Goal: Task Accomplishment & Management: Use online tool/utility

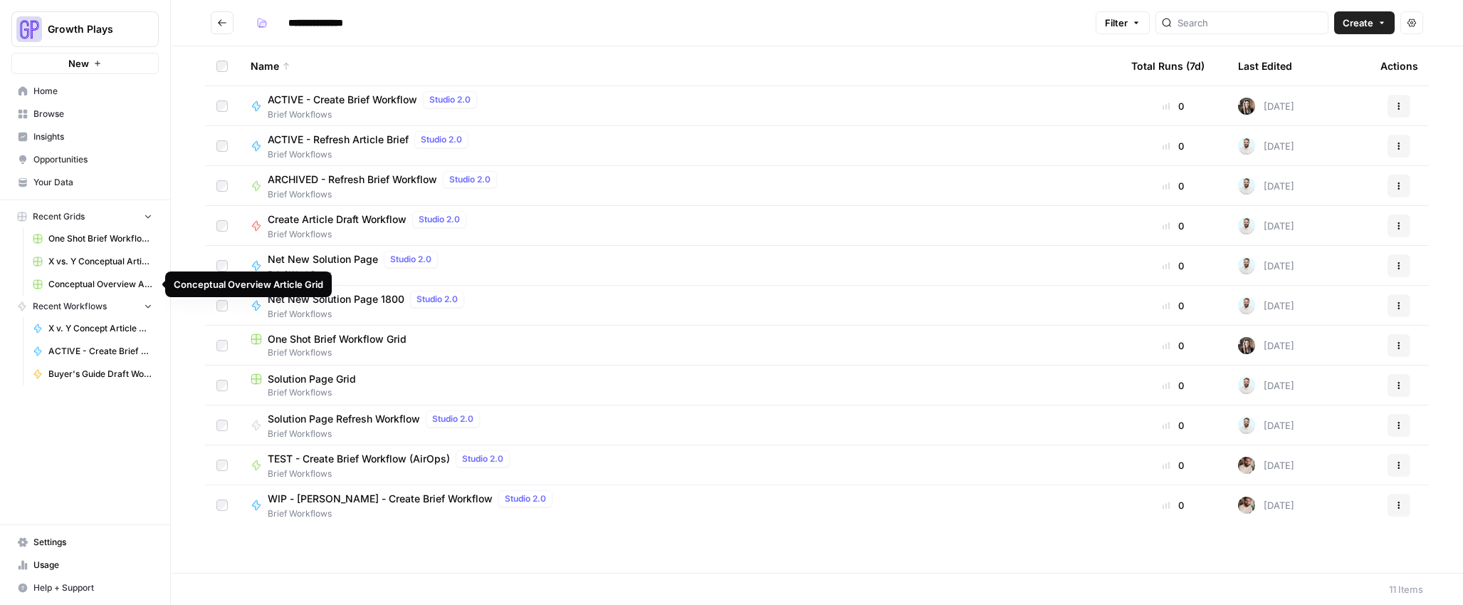
click at [77, 278] on span "Conceptual Overview Article Grid" at bounding box center [100, 284] width 104 height 13
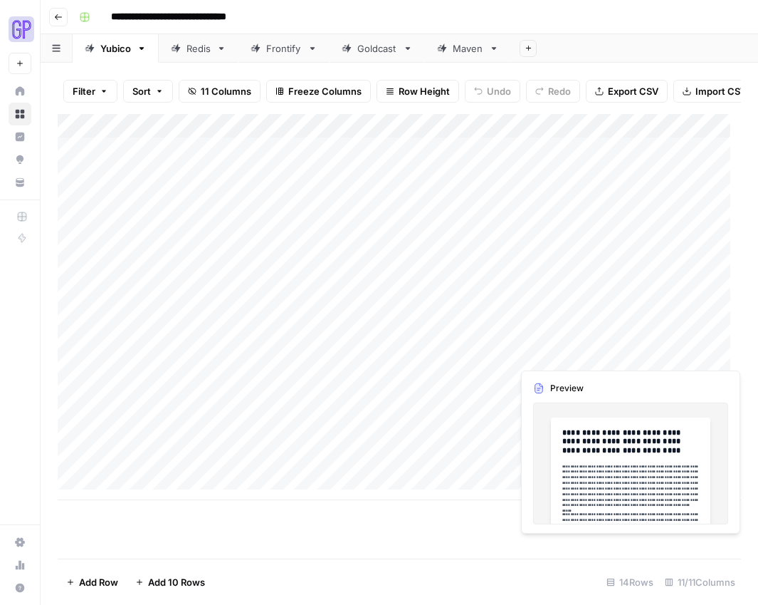
click at [653, 350] on div "Add Column" at bounding box center [400, 307] width 684 height 386
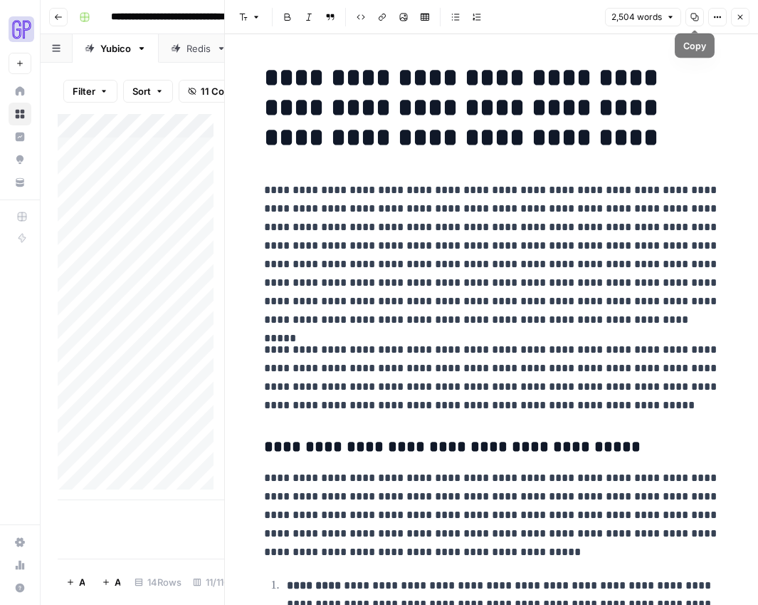
click at [694, 14] on icon "button" at bounding box center [695, 17] width 9 height 9
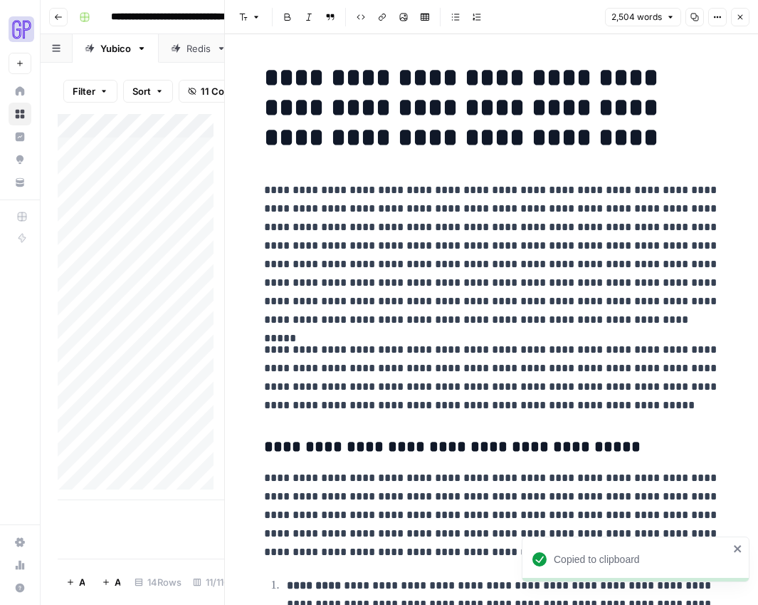
click at [738, 18] on icon "button" at bounding box center [740, 17] width 9 height 9
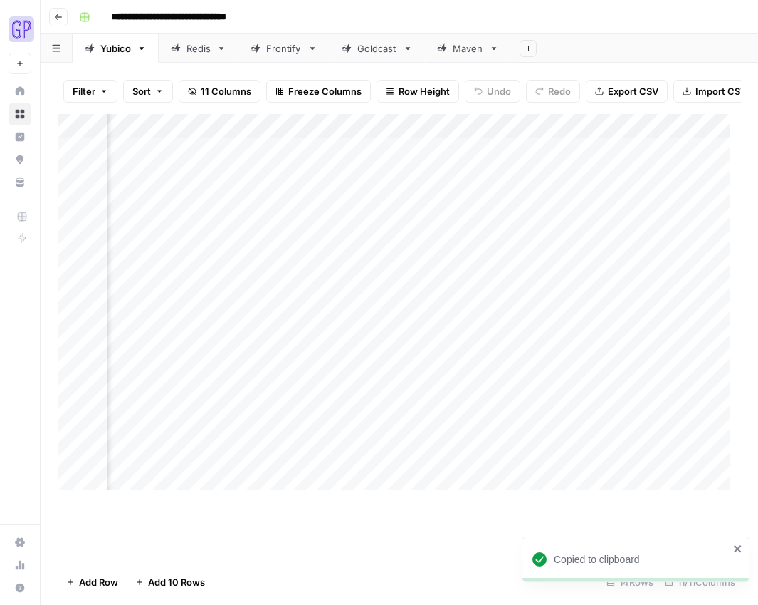
scroll to position [0, 506]
click at [289, 352] on div "Add Column" at bounding box center [400, 307] width 684 height 386
click at [296, 351] on div "Add Column" at bounding box center [400, 307] width 684 height 386
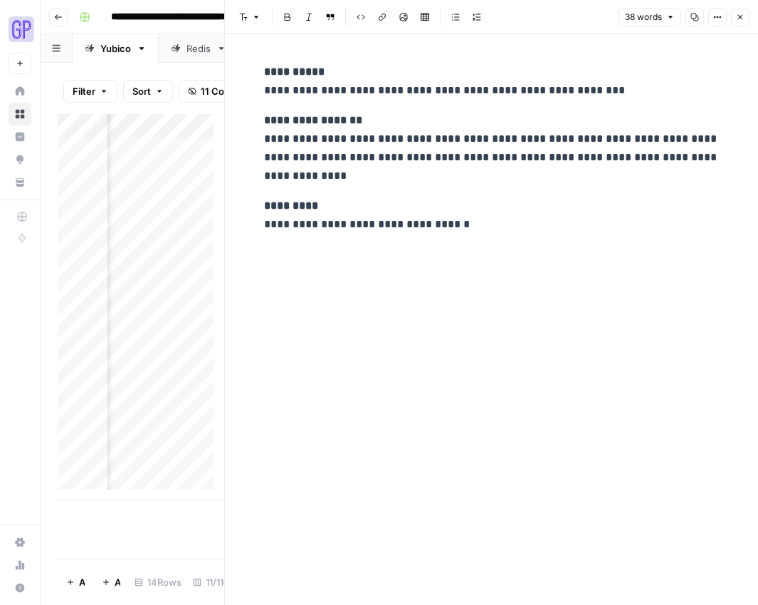
click at [692, 14] on icon "button" at bounding box center [695, 17] width 9 height 9
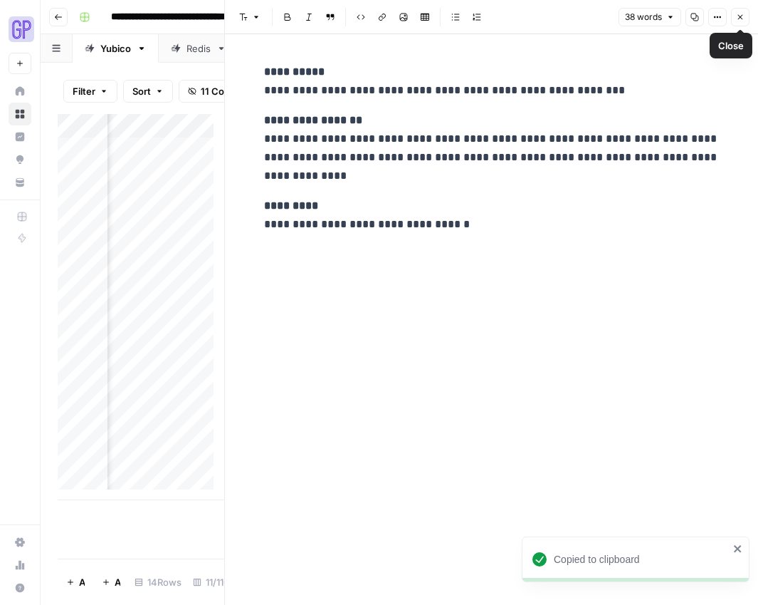
click at [743, 15] on icon "button" at bounding box center [740, 17] width 9 height 9
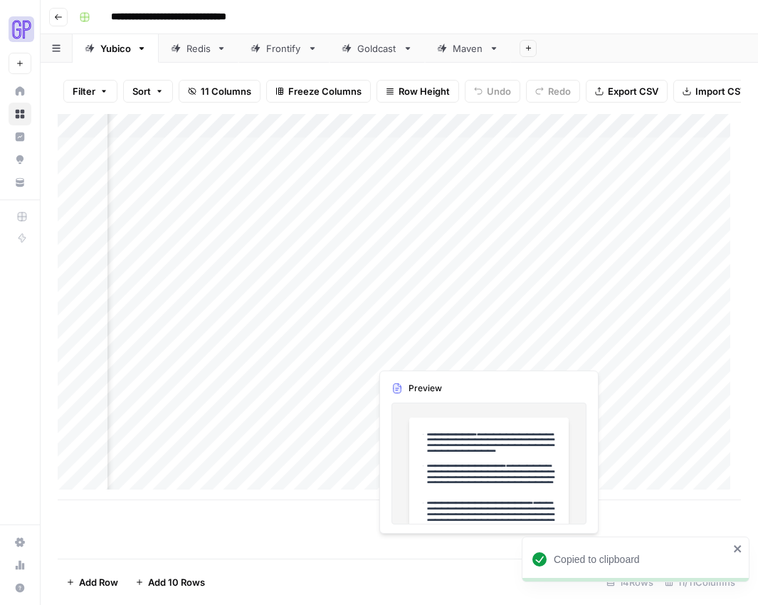
click at [414, 349] on div "Add Column" at bounding box center [400, 307] width 684 height 386
click at [415, 357] on div "Add Column" at bounding box center [400, 307] width 684 height 386
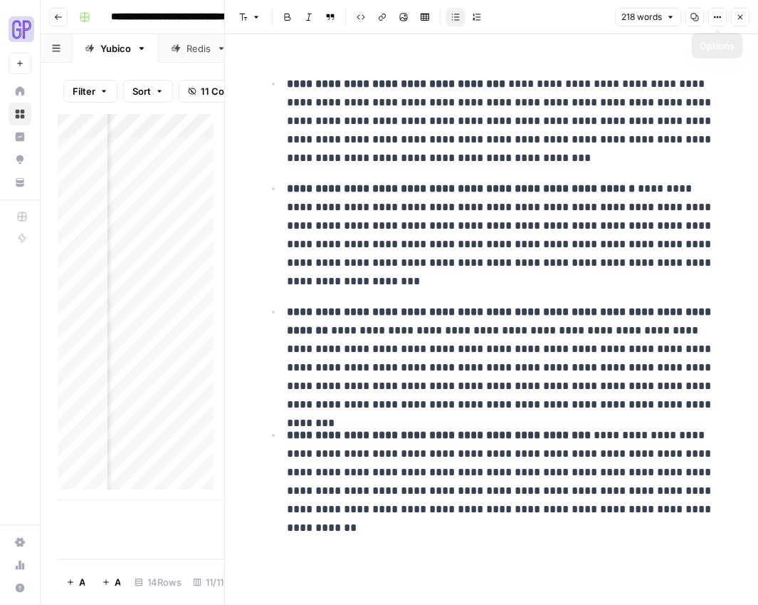
click at [690, 17] on span "Copy" at bounding box center [690, 17] width 1 height 1
click at [746, 19] on button "Close" at bounding box center [740, 17] width 19 height 19
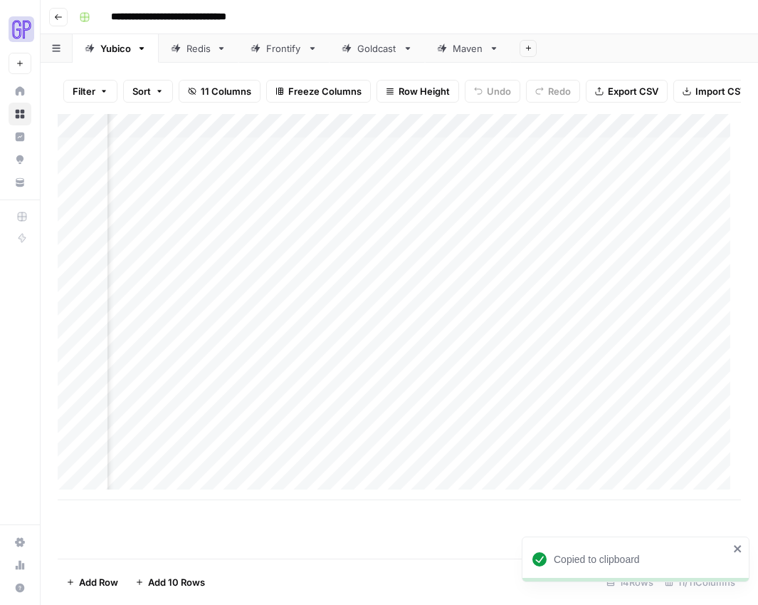
click at [573, 352] on div "Add Column" at bounding box center [400, 307] width 684 height 386
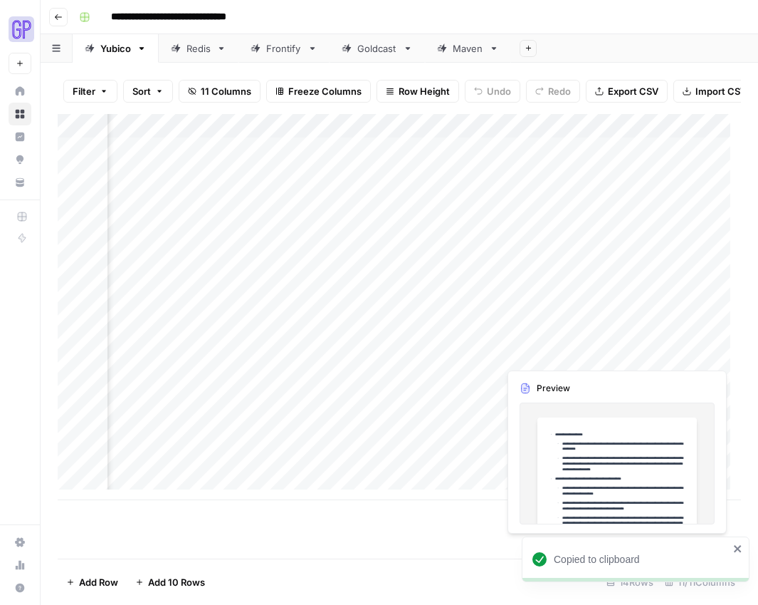
click at [575, 355] on div "Add Column" at bounding box center [400, 307] width 684 height 386
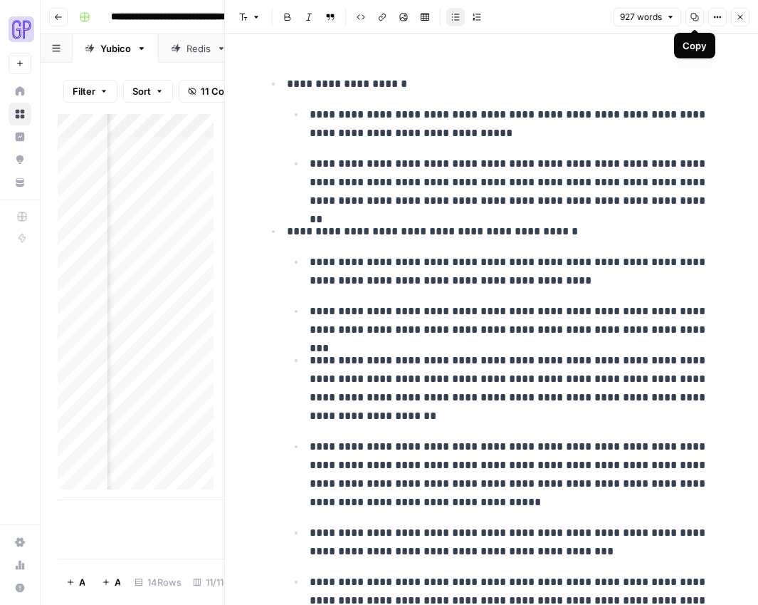
click at [694, 15] on icon "button" at bounding box center [695, 17] width 9 height 9
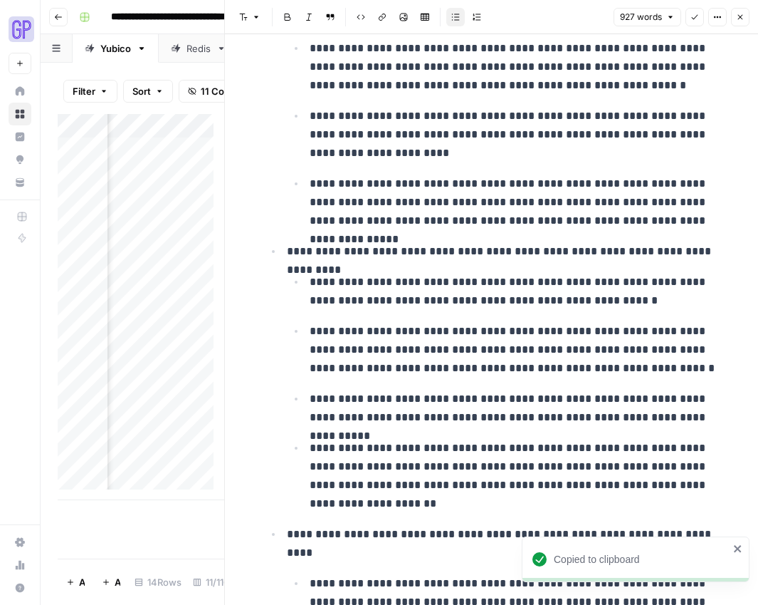
scroll to position [1792, 0]
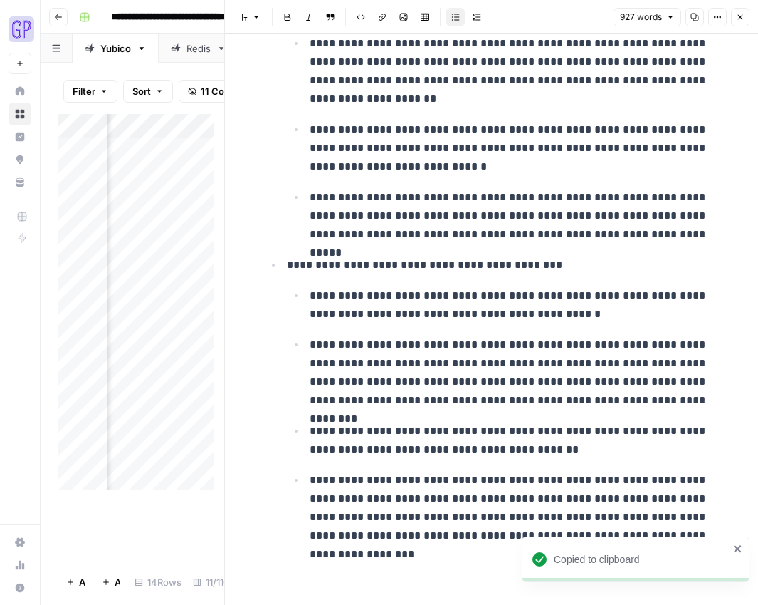
click at [742, 20] on icon "button" at bounding box center [740, 17] width 9 height 9
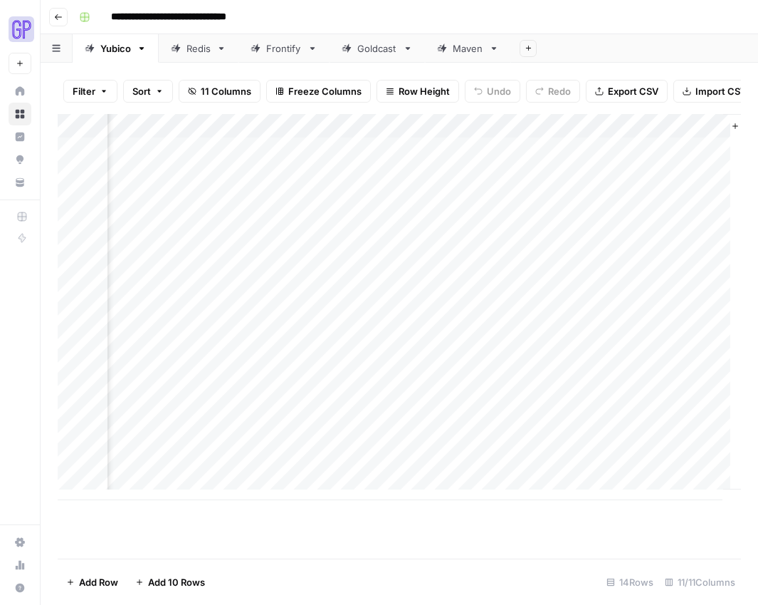
scroll to position [0, 844]
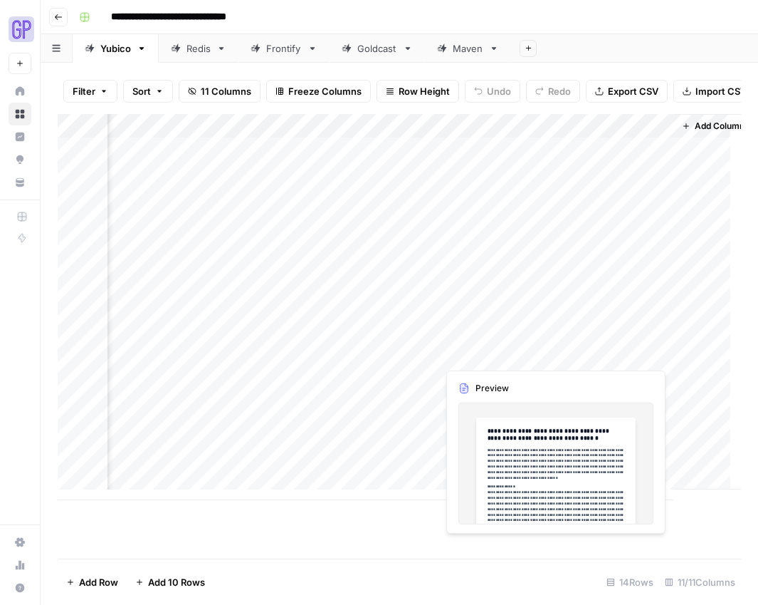
click at [587, 352] on div "Add Column" at bounding box center [400, 307] width 684 height 386
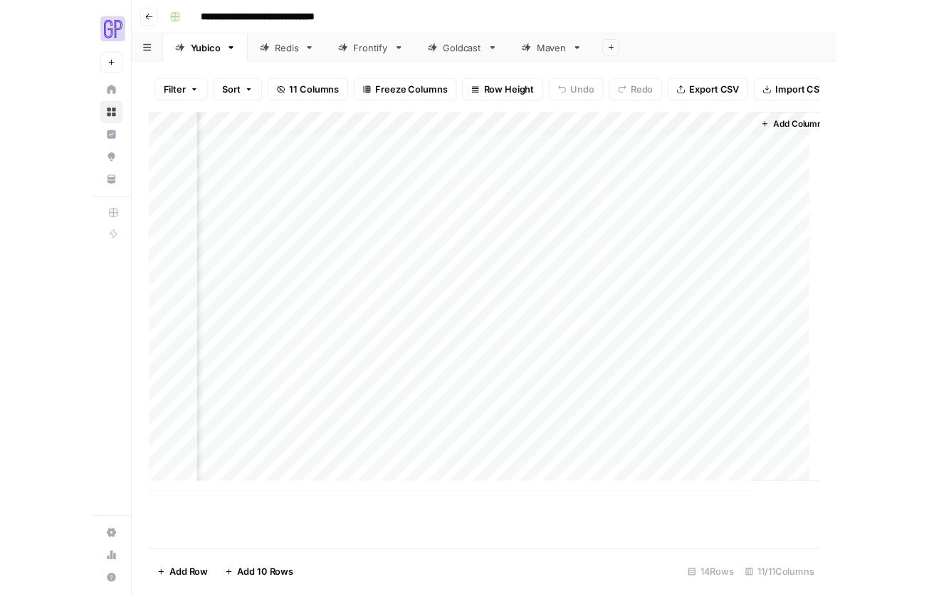
scroll to position [0, 867]
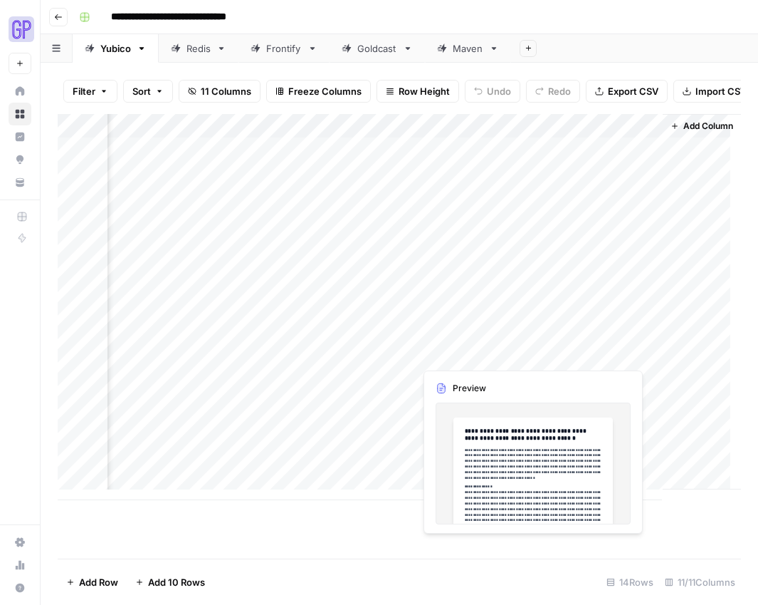
click at [595, 357] on div "Add Column" at bounding box center [400, 307] width 684 height 386
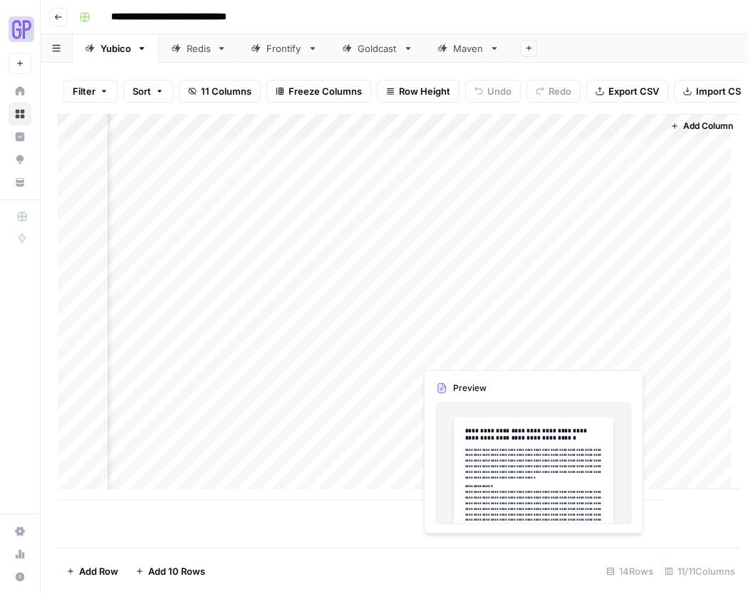
click at [595, 357] on div at bounding box center [587, 353] width 130 height 26
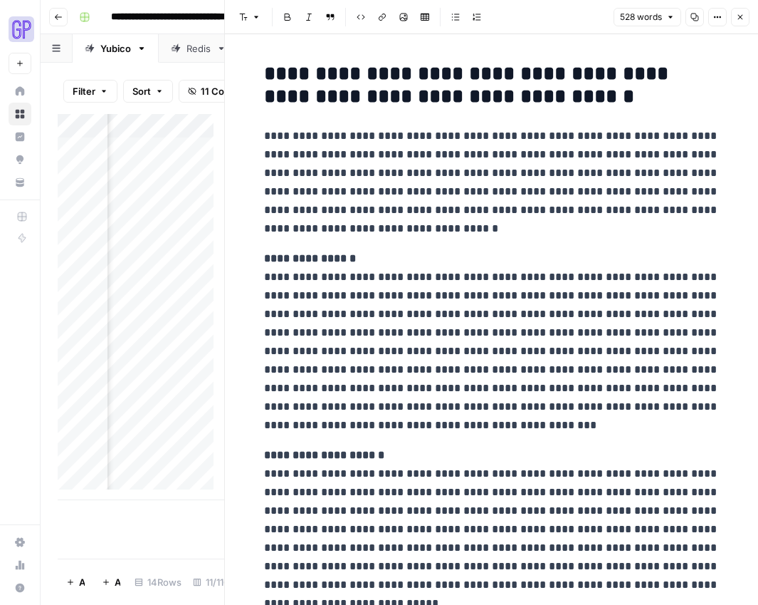
click at [698, 13] on icon "button" at bounding box center [695, 17] width 9 height 9
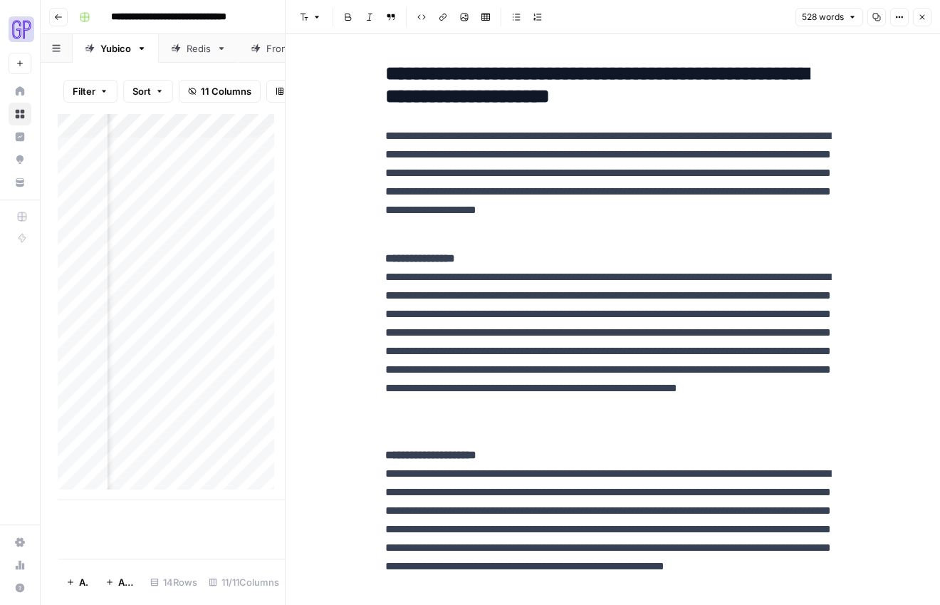
click at [916, 19] on button "Close" at bounding box center [922, 17] width 19 height 19
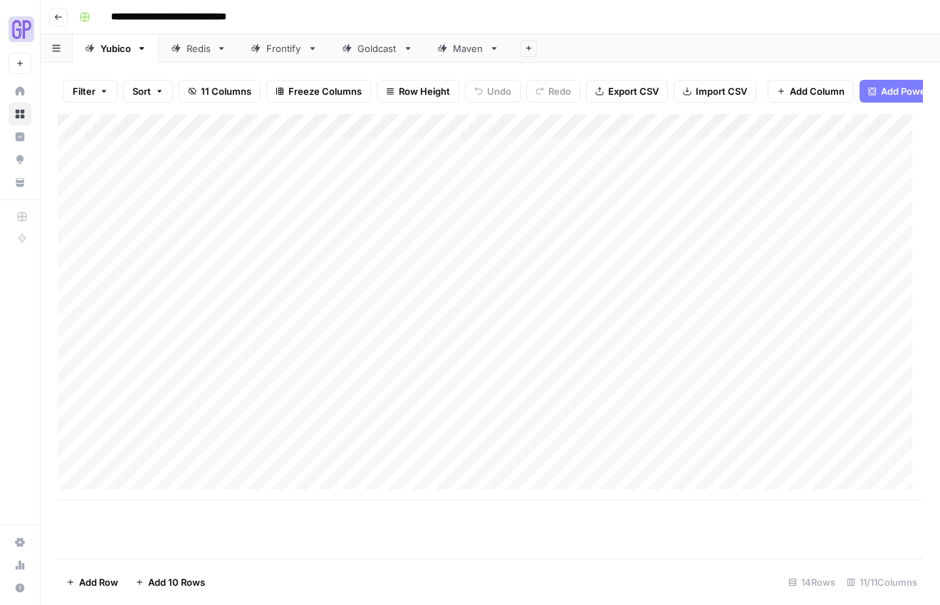
click at [140, 375] on div "Add Column" at bounding box center [490, 307] width 865 height 386
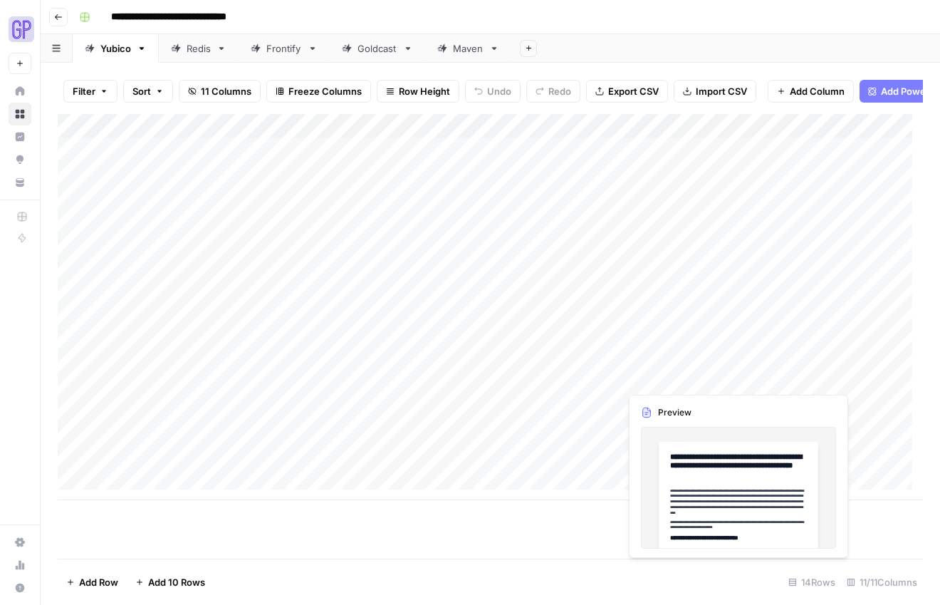
click at [657, 377] on div "Add Column" at bounding box center [490, 307] width 865 height 386
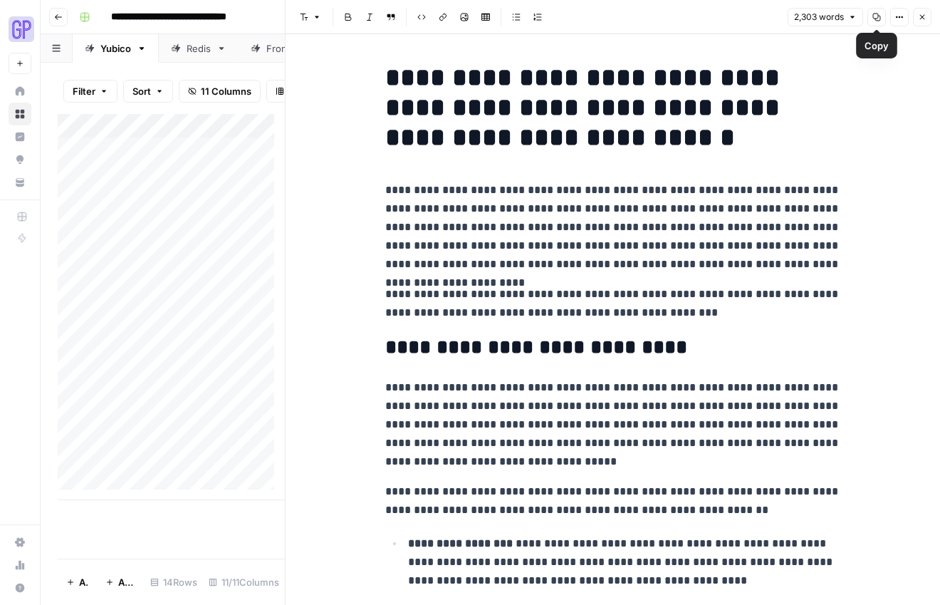
click at [877, 14] on icon "button" at bounding box center [877, 18] width 8 height 8
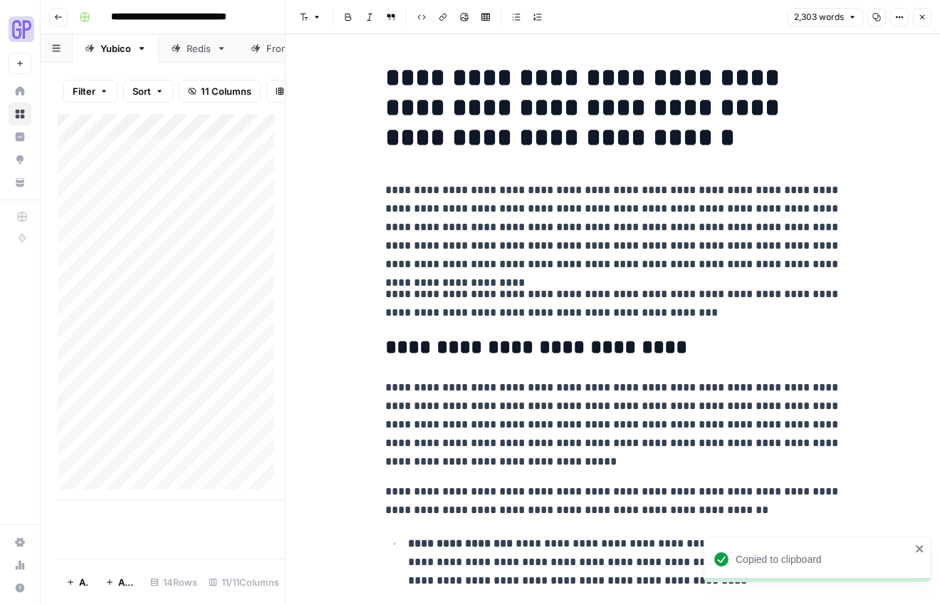
click at [921, 19] on icon "button" at bounding box center [922, 17] width 9 height 9
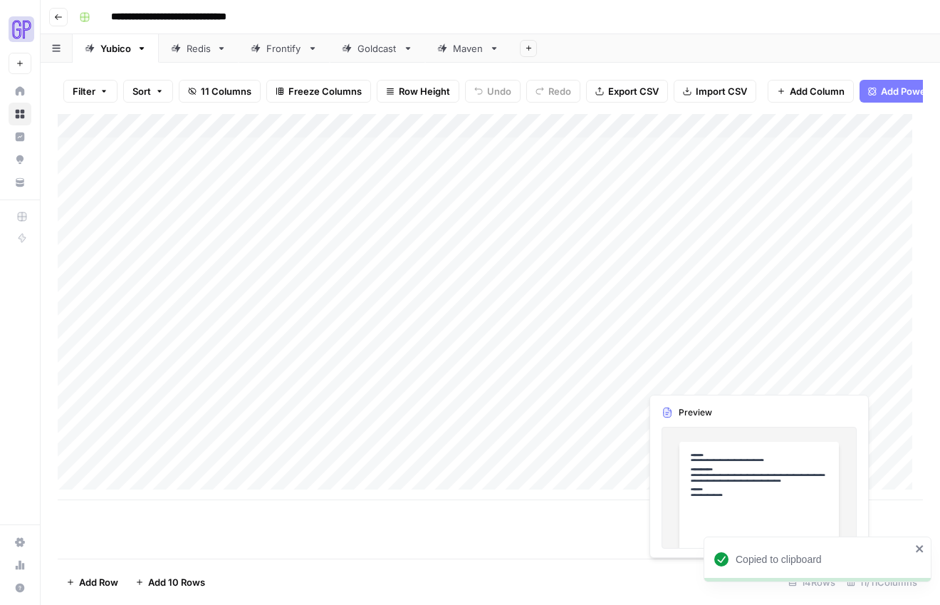
click at [768, 377] on div "Add Column" at bounding box center [490, 307] width 865 height 386
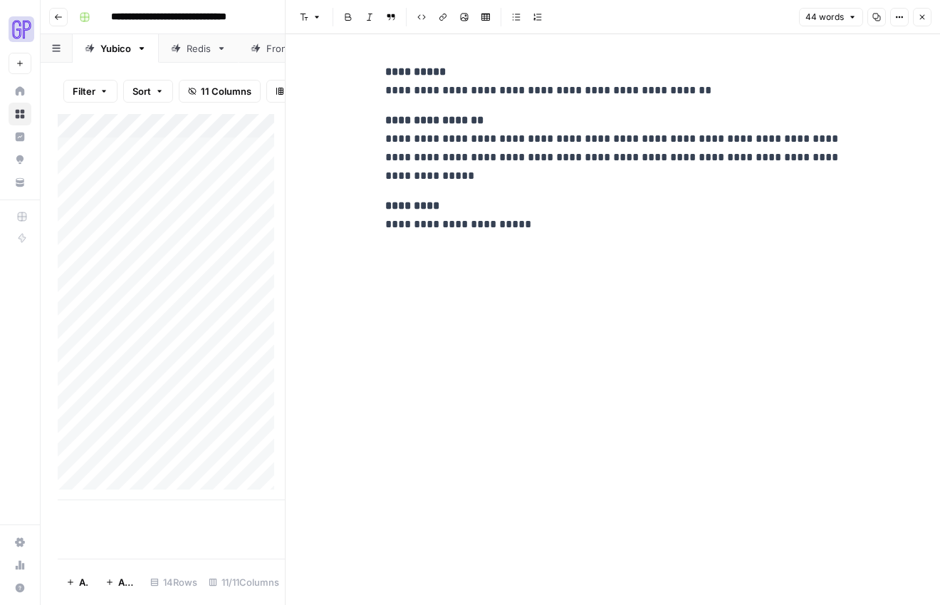
click at [877, 11] on button "Copy" at bounding box center [876, 17] width 19 height 19
click at [916, 9] on button "Close" at bounding box center [922, 17] width 19 height 19
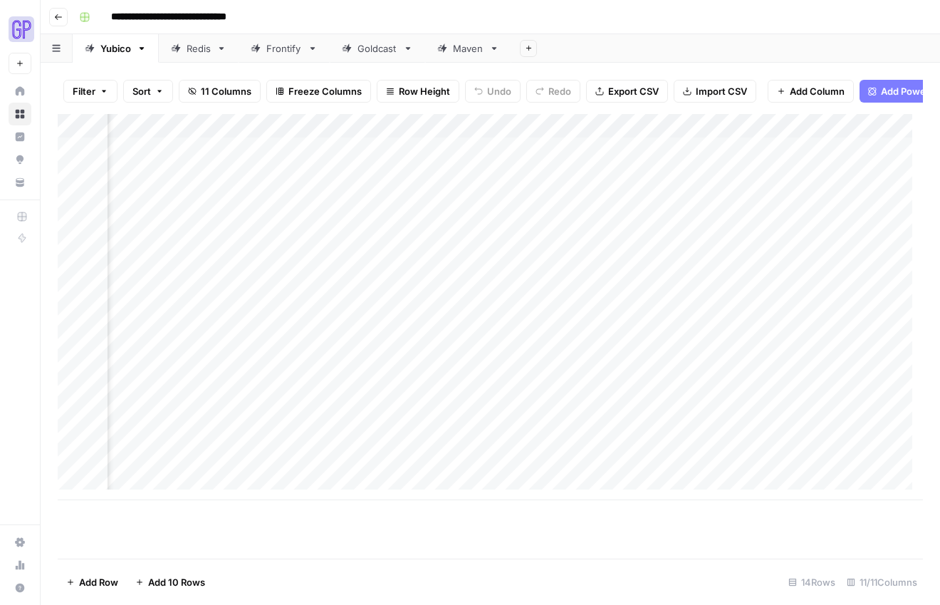
scroll to position [0, 375]
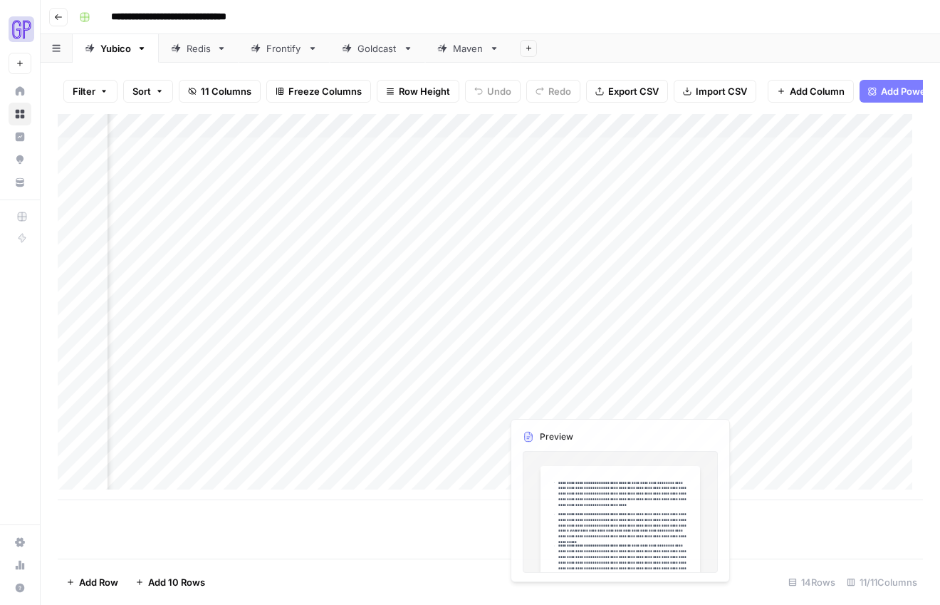
click at [548, 376] on div "Add Column" at bounding box center [490, 307] width 865 height 386
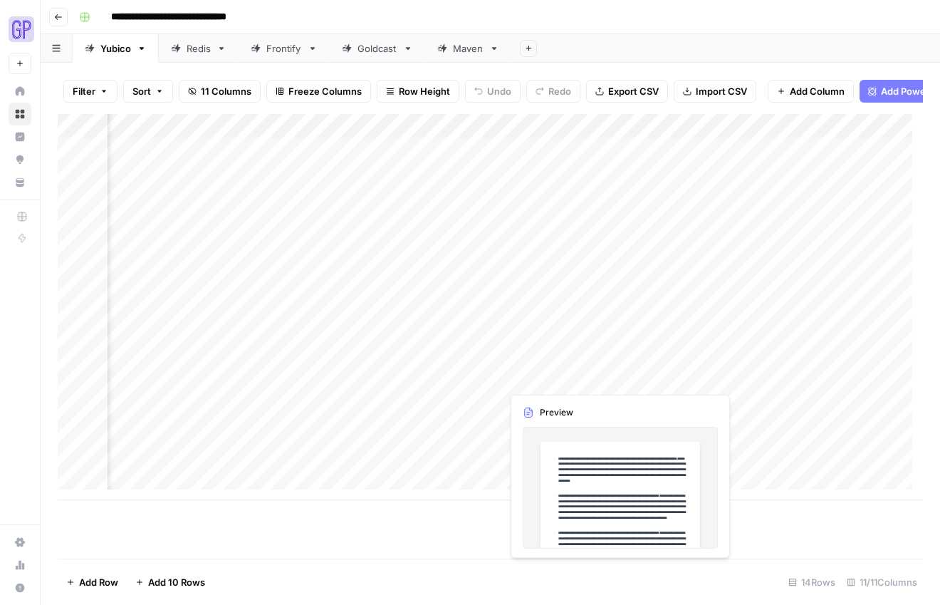
click at [548, 376] on div "Add Column" at bounding box center [490, 307] width 865 height 386
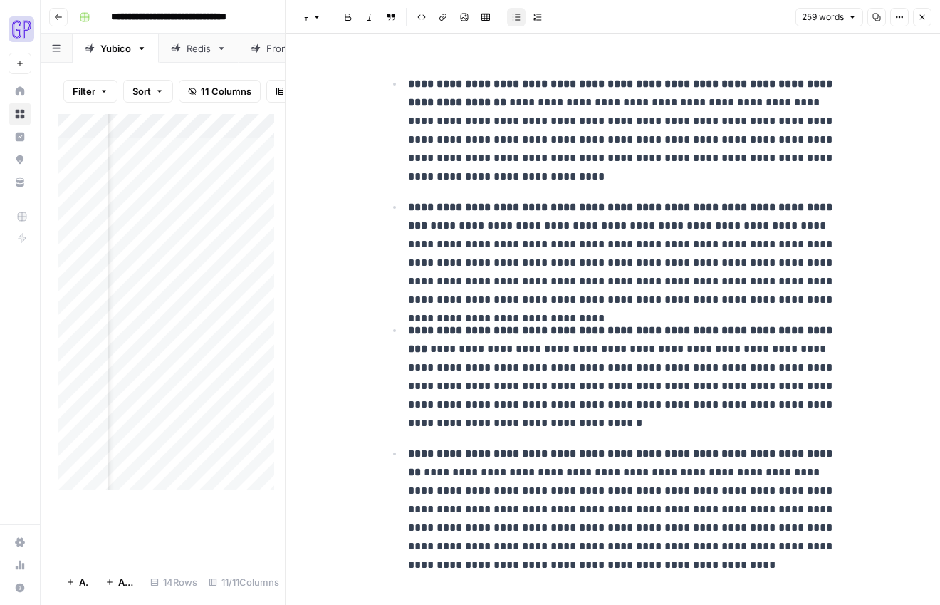
drag, startPoint x: 925, startPoint y: 20, endPoint x: 901, endPoint y: 136, distance: 118.6
click at [901, 136] on div "**********" at bounding box center [612, 302] width 655 height 605
click at [878, 9] on button "Copy" at bounding box center [876, 17] width 19 height 19
click at [925, 15] on icon "button" at bounding box center [922, 17] width 9 height 9
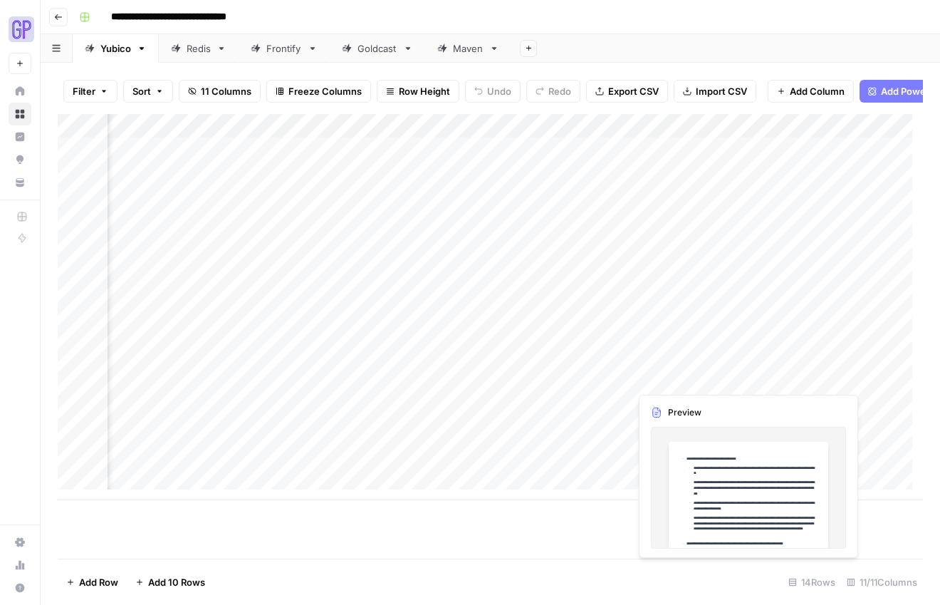
click at [675, 376] on div "Add Column" at bounding box center [490, 307] width 865 height 386
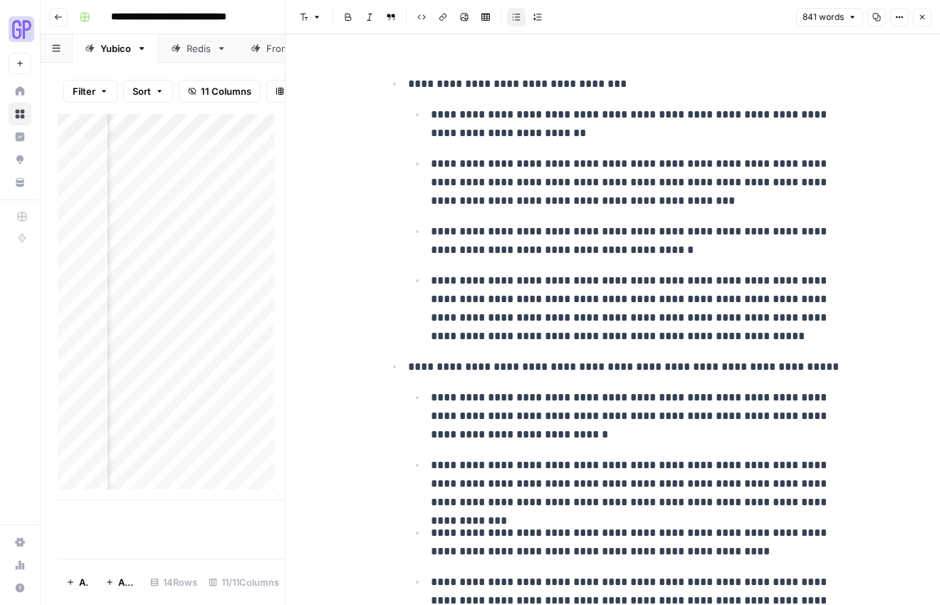
click at [880, 10] on button "Copy" at bounding box center [876, 17] width 19 height 19
click at [923, 11] on button "Close" at bounding box center [922, 17] width 19 height 19
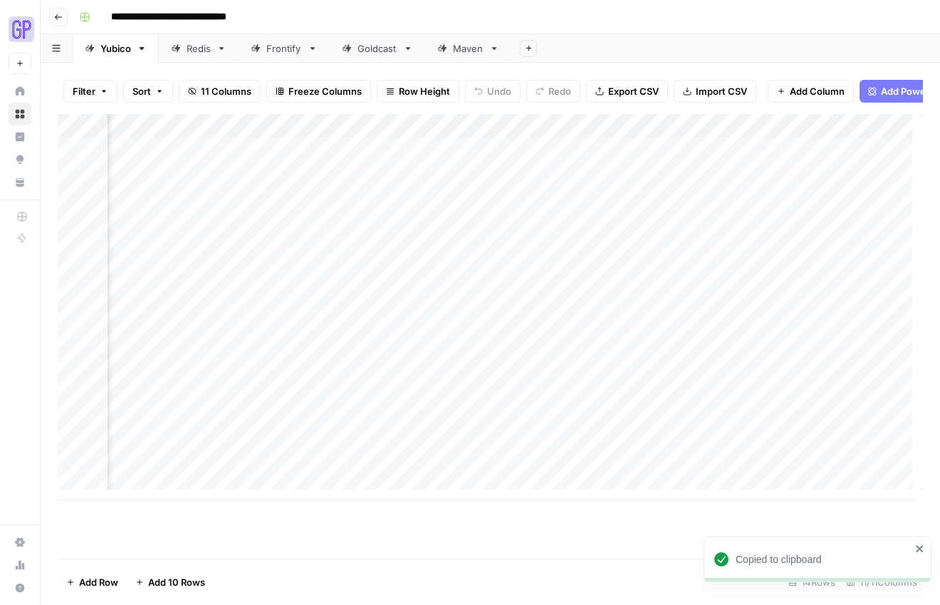
scroll to position [0, 685]
click at [508, 375] on div "Add Column" at bounding box center [490, 307] width 865 height 386
click at [510, 405] on div "Add Column" at bounding box center [490, 307] width 865 height 386
click at [508, 425] on div "Add Column" at bounding box center [490, 307] width 865 height 386
click at [513, 451] on div "Add Column" at bounding box center [490, 307] width 865 height 386
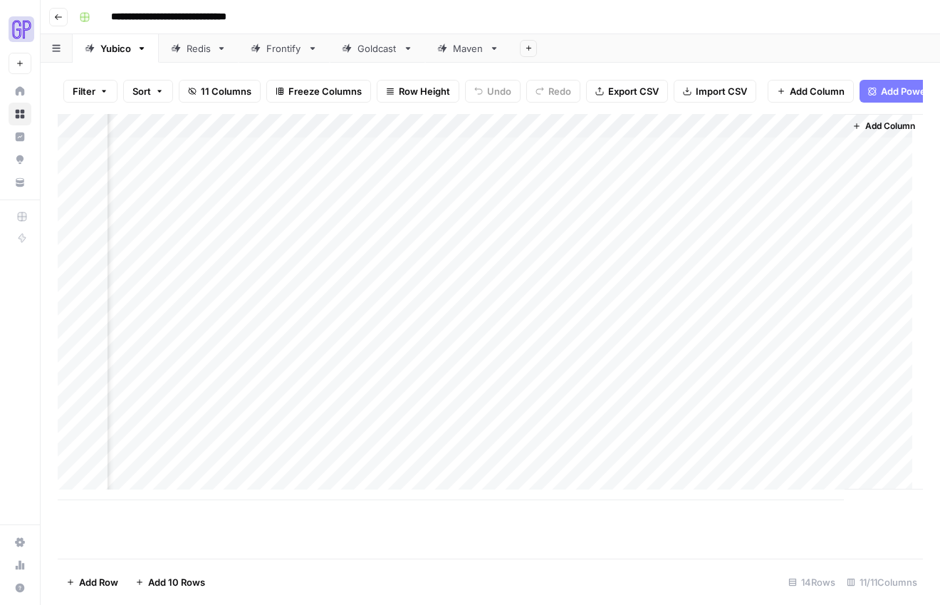
click at [738, 278] on div "Add Column" at bounding box center [490, 307] width 865 height 386
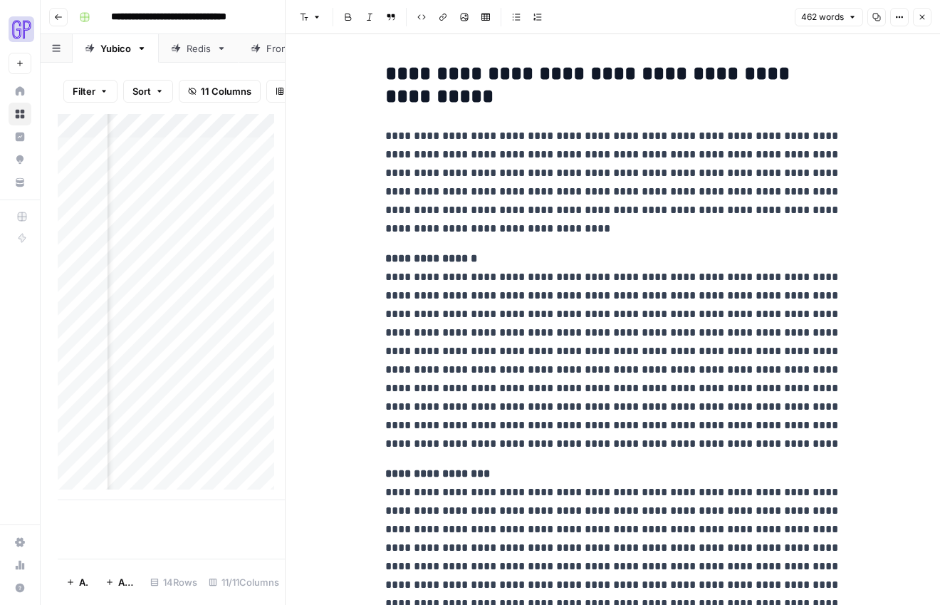
click at [919, 16] on icon "button" at bounding box center [922, 17] width 9 height 9
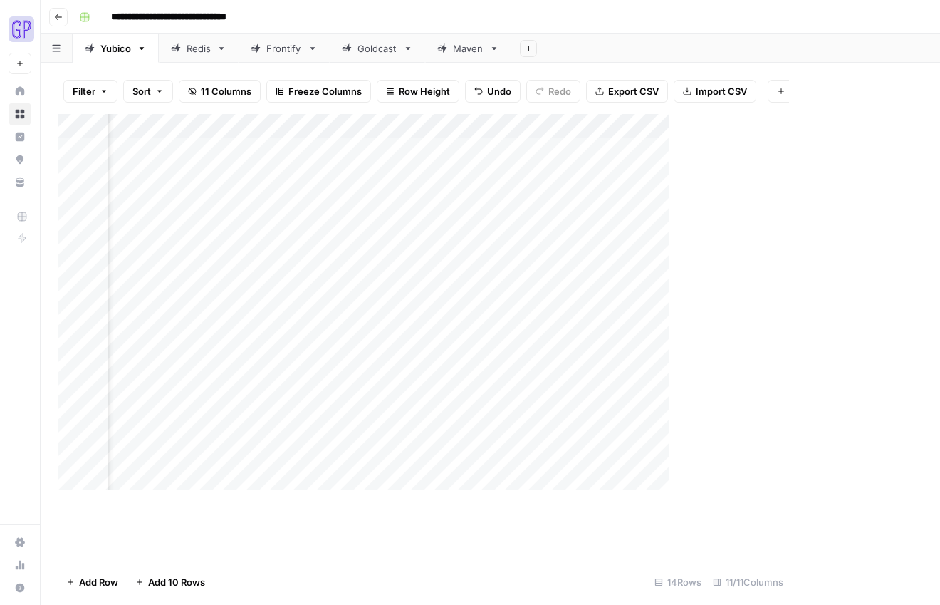
scroll to position [0, 668]
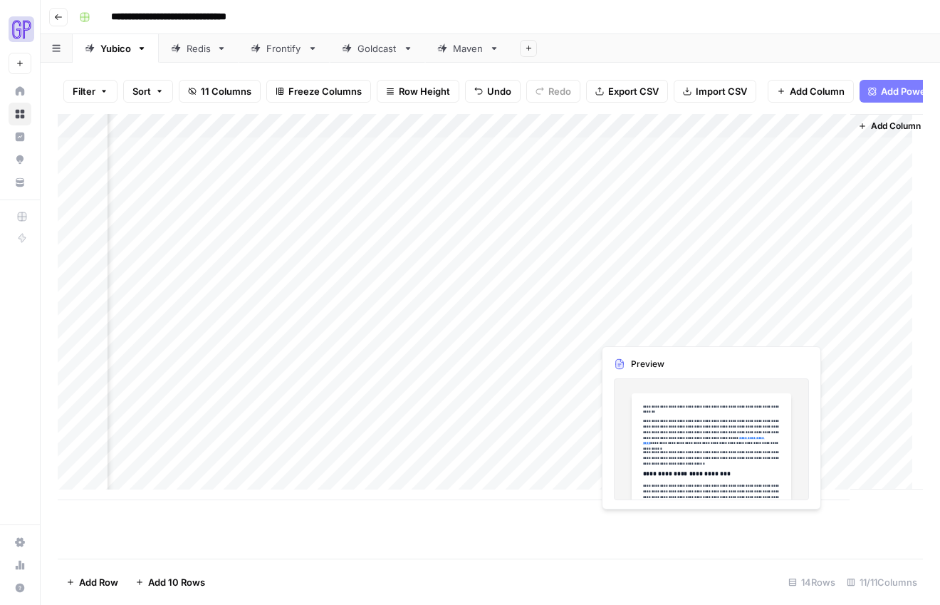
click at [666, 321] on div "Add Column" at bounding box center [490, 307] width 865 height 386
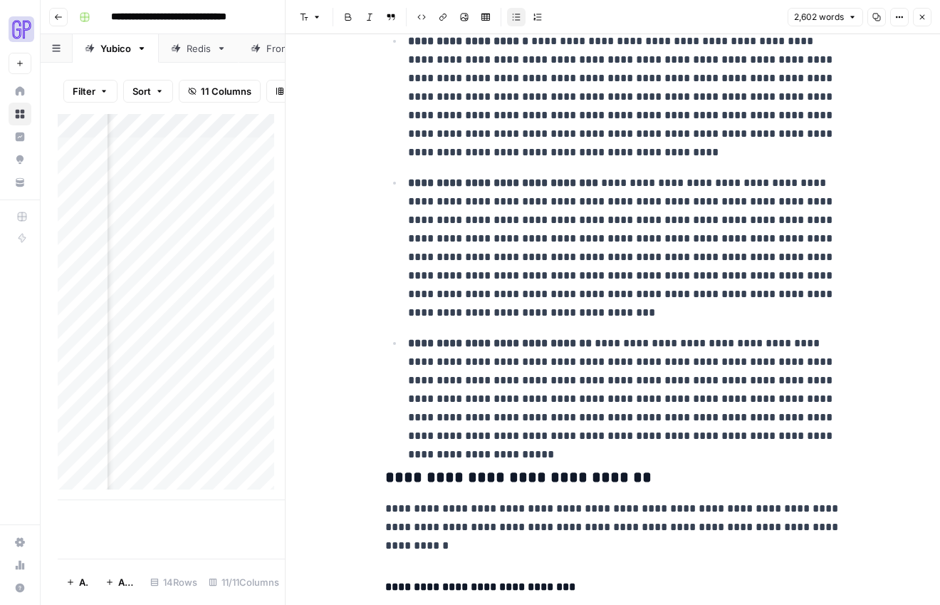
scroll to position [3623, 0]
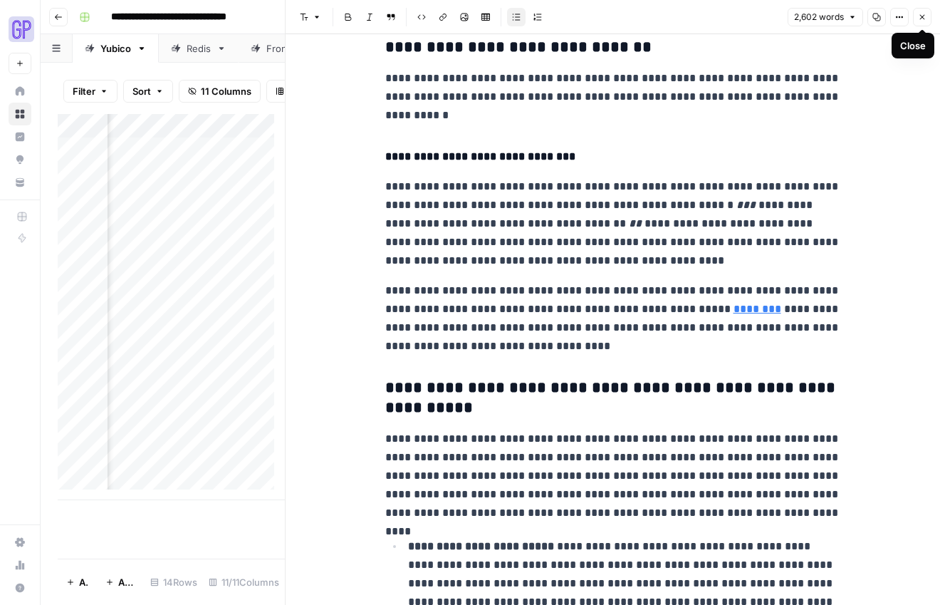
click at [923, 18] on icon "button" at bounding box center [922, 17] width 5 height 5
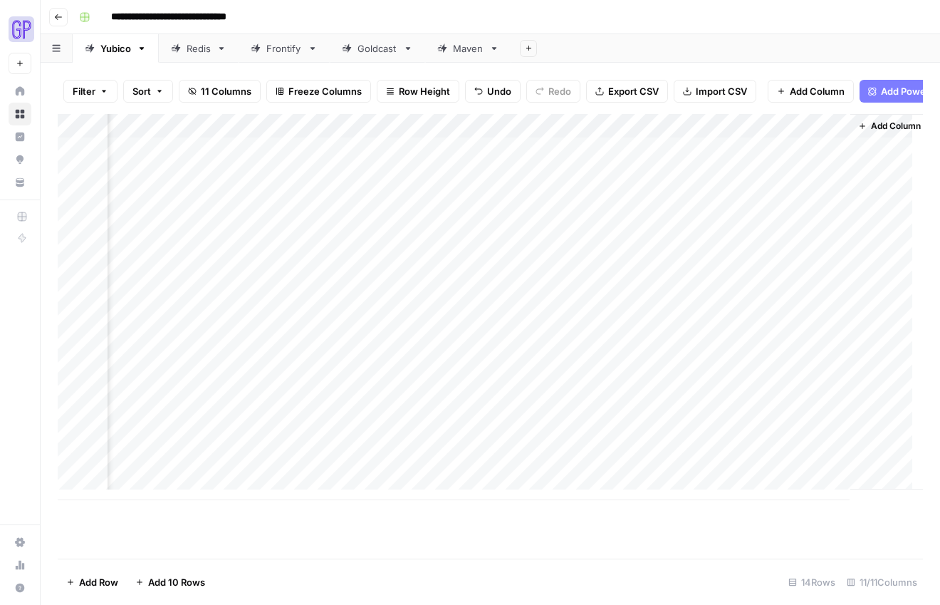
click at [637, 372] on div "Add Column" at bounding box center [490, 307] width 865 height 386
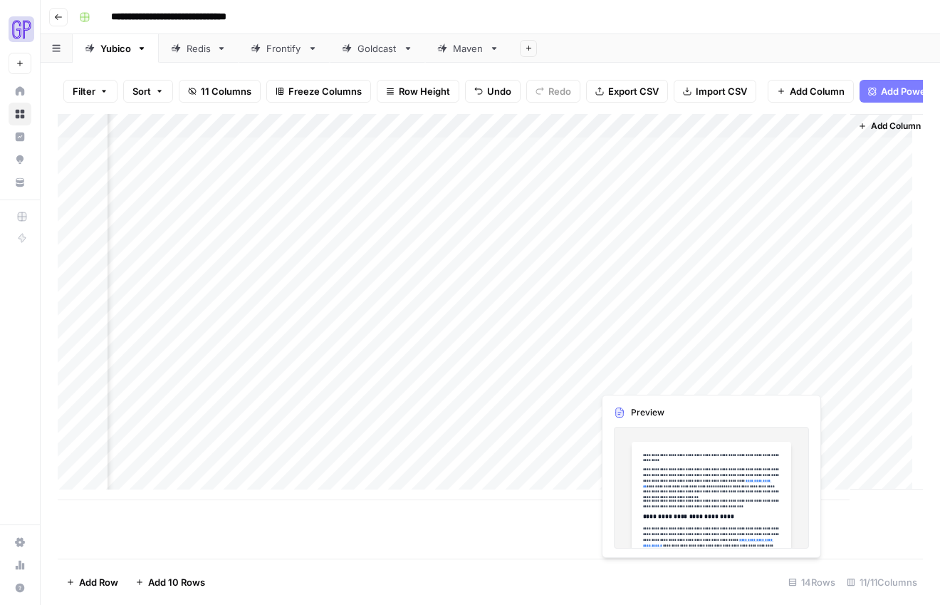
click at [637, 372] on div "Add Column" at bounding box center [490, 307] width 865 height 386
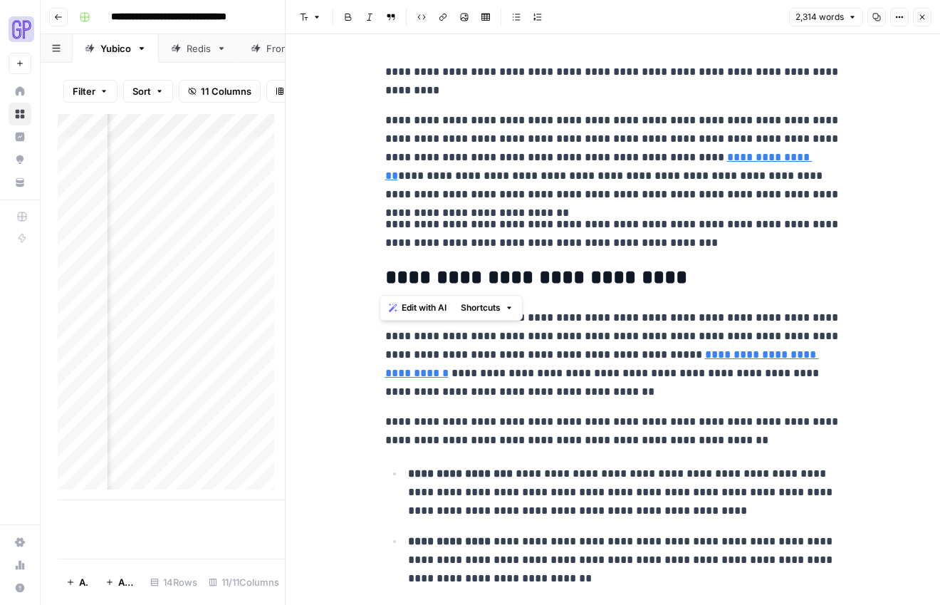
drag, startPoint x: 384, startPoint y: 120, endPoint x: 678, endPoint y: 255, distance: 323.4
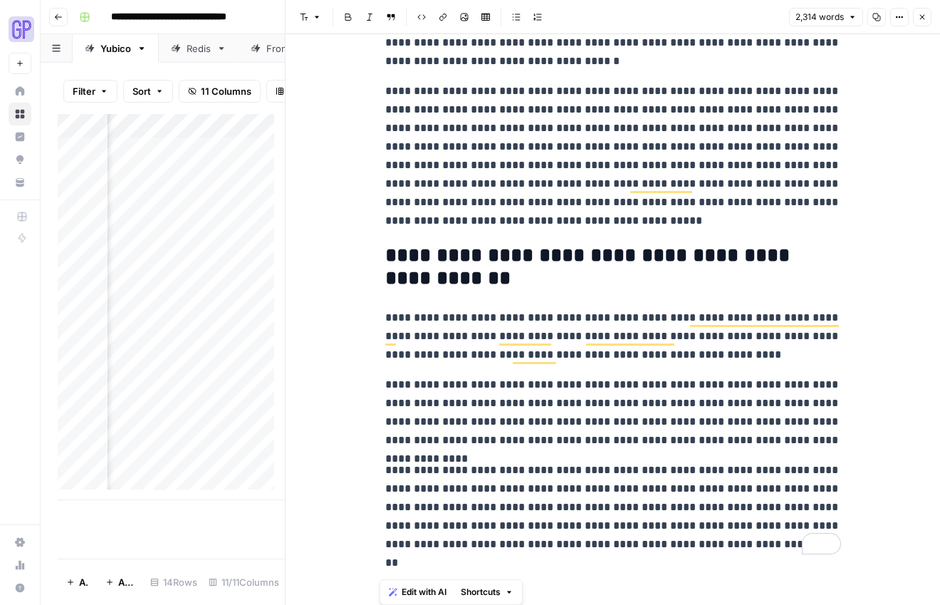
drag, startPoint x: 384, startPoint y: 278, endPoint x: 662, endPoint y: 664, distance: 476.1
click at [662, 604] on html "**********" at bounding box center [470, 302] width 940 height 605
copy div "**********"
click at [924, 21] on icon "button" at bounding box center [922, 17] width 9 height 9
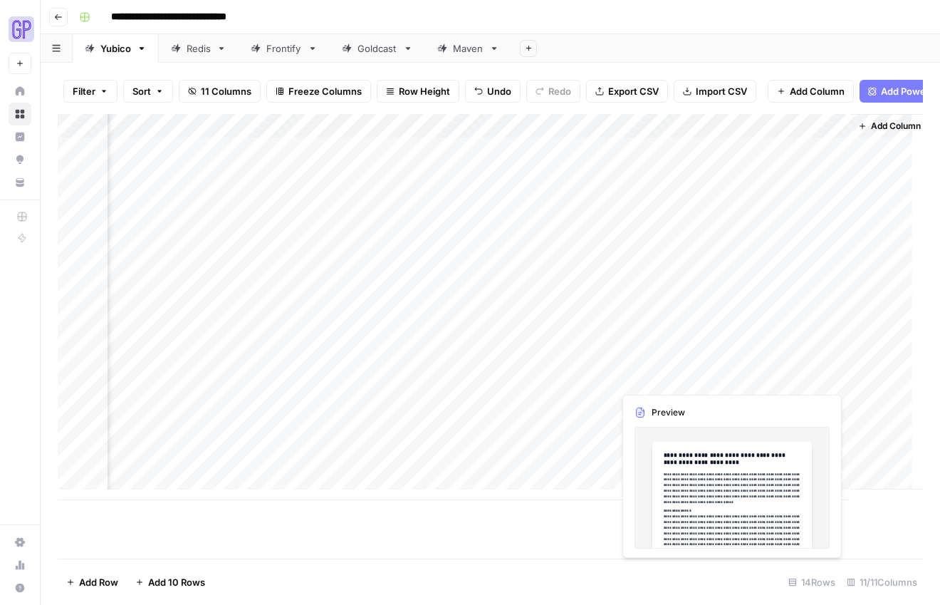
click at [747, 380] on div "Add Column" at bounding box center [490, 307] width 865 height 386
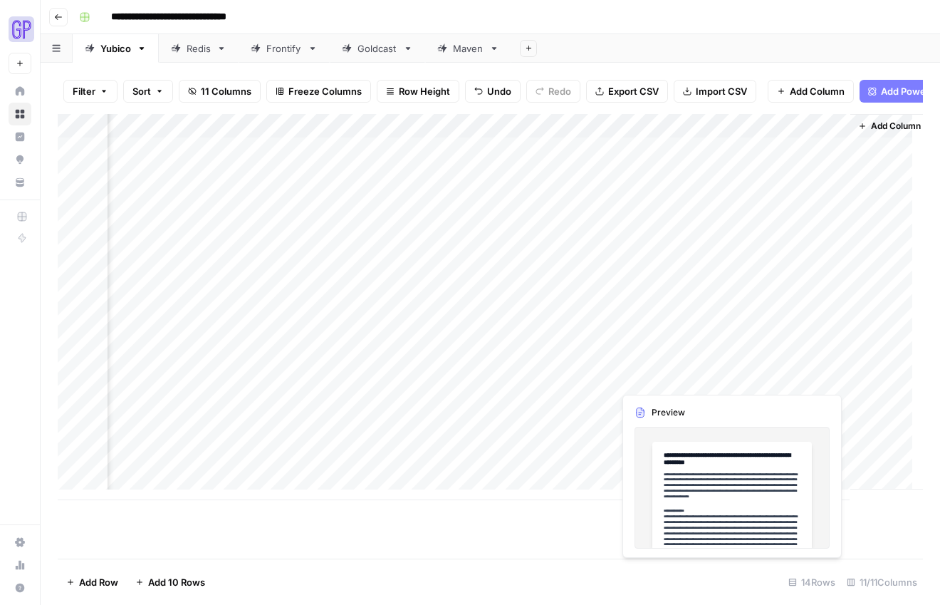
click at [746, 383] on div "Add Column" at bounding box center [490, 307] width 865 height 386
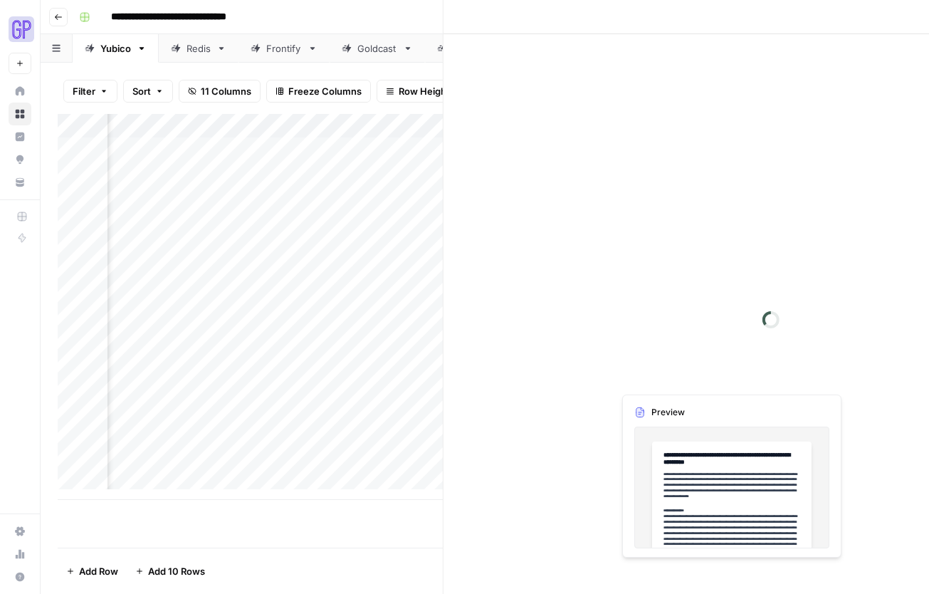
click at [746, 383] on div at bounding box center [786, 378] width 130 height 26
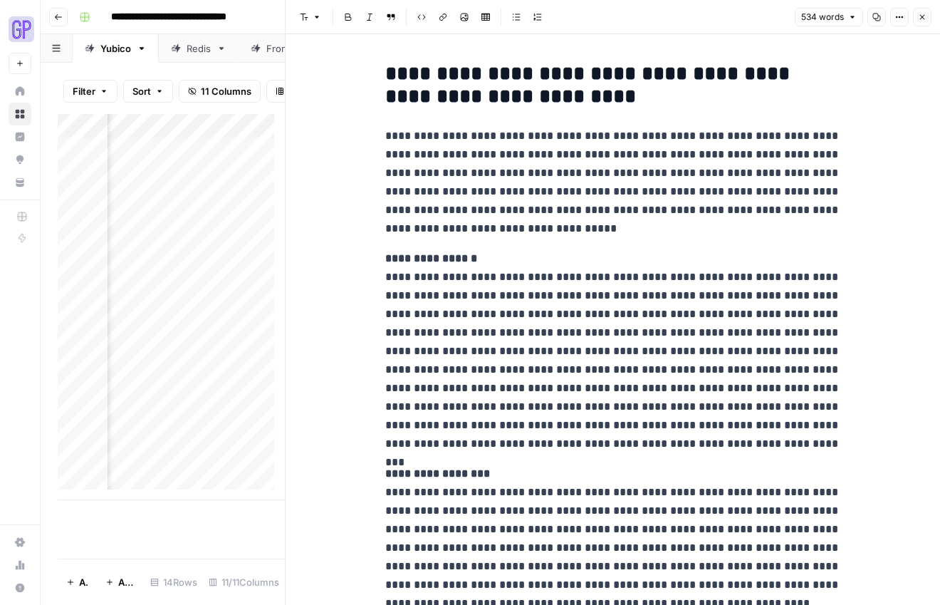
click at [641, 294] on p "**********" at bounding box center [613, 351] width 456 height 204
copy div "**********"
click at [929, 12] on button "Close" at bounding box center [922, 17] width 19 height 19
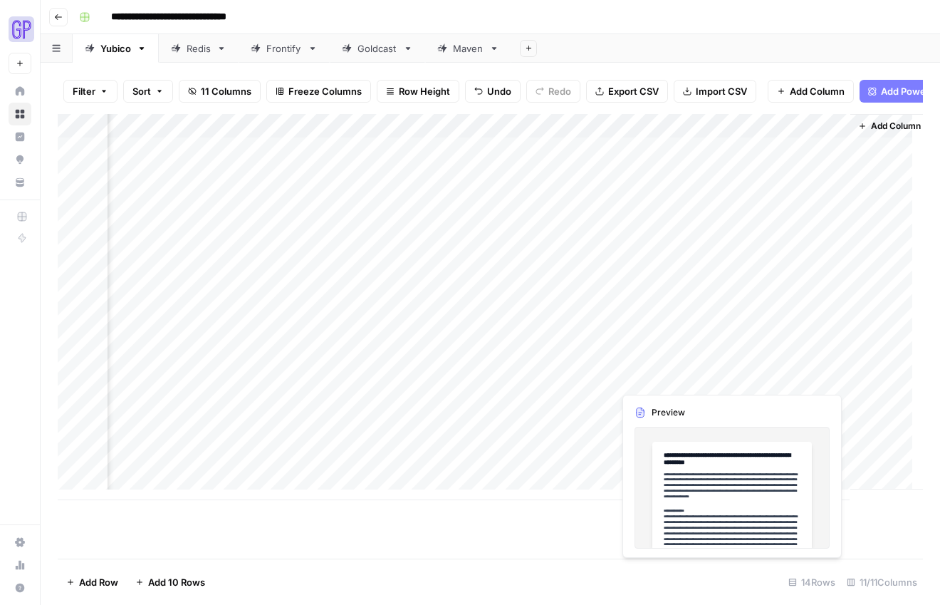
click at [760, 377] on div "Add Column" at bounding box center [490, 307] width 865 height 386
click at [760, 377] on div at bounding box center [786, 378] width 130 height 26
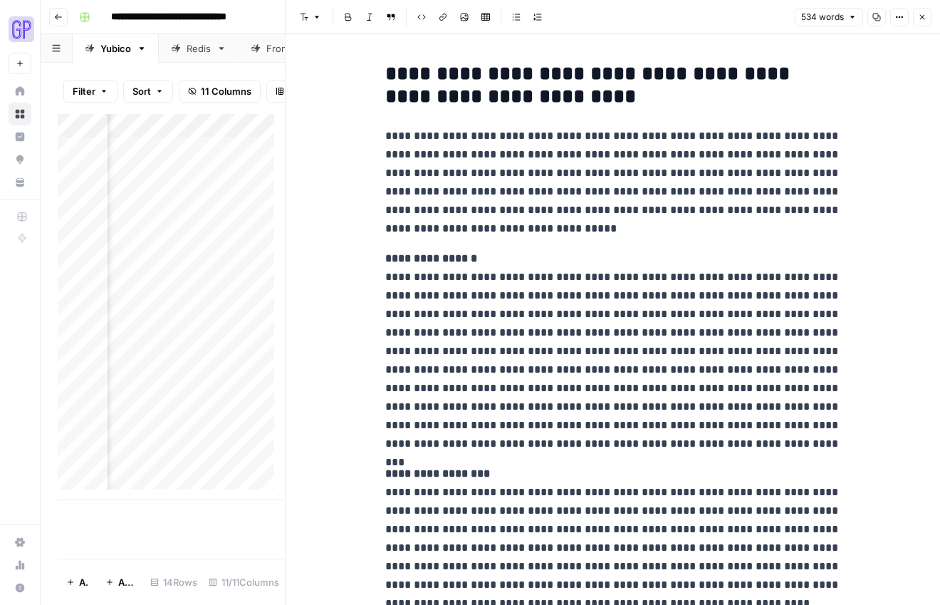
click at [914, 16] on button "Close" at bounding box center [922, 17] width 19 height 19
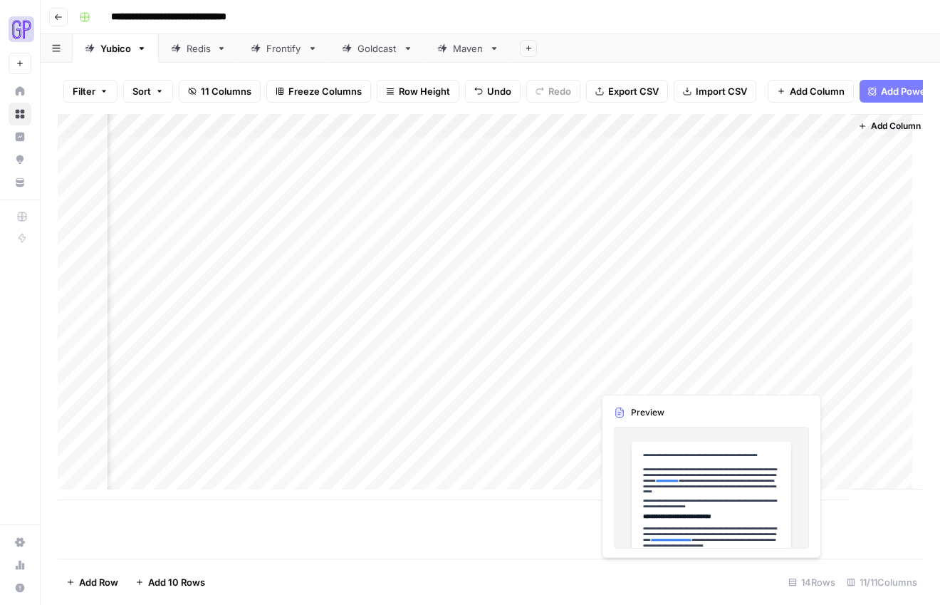
click at [628, 378] on div "Add Column" at bounding box center [490, 307] width 865 height 386
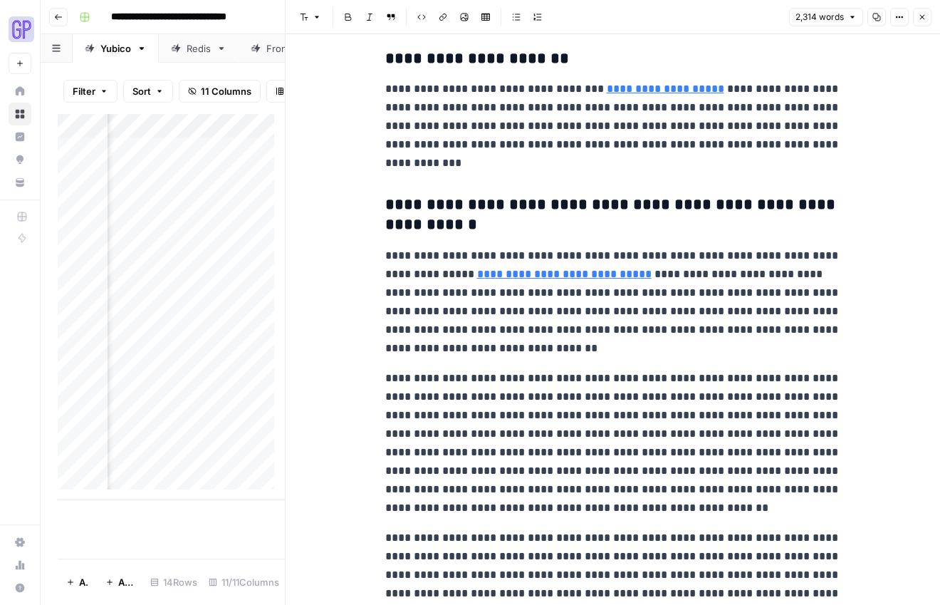
scroll to position [1062, 0]
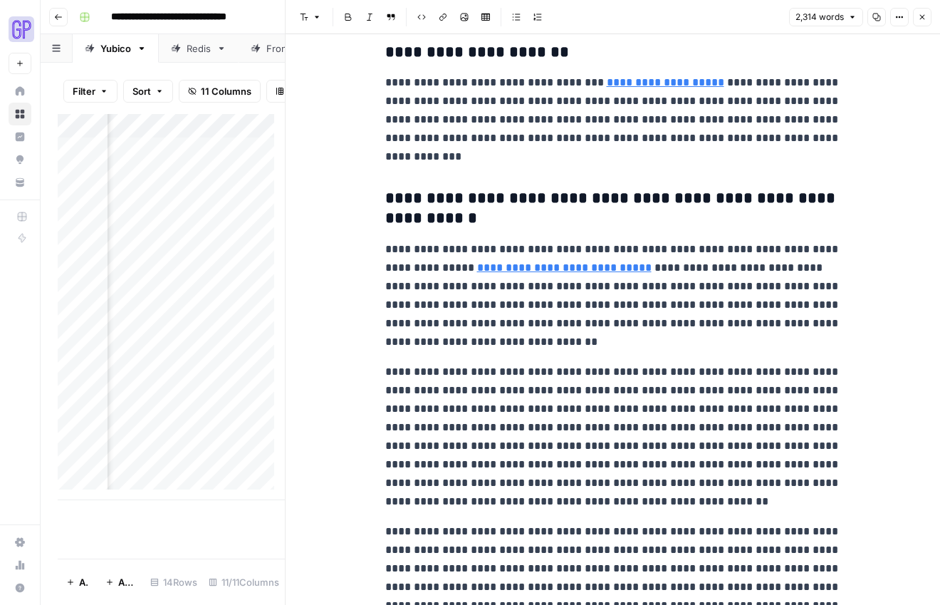
click at [607, 82] on link "**********" at bounding box center [665, 82] width 117 height 11
click at [612, 61] on input "[URL][DOMAIN_NAME]" at bounding box center [670, 62] width 189 height 14
click at [778, 63] on body "**********" at bounding box center [470, 302] width 940 height 605
click at [660, 84] on link "**********" at bounding box center [665, 82] width 117 height 11
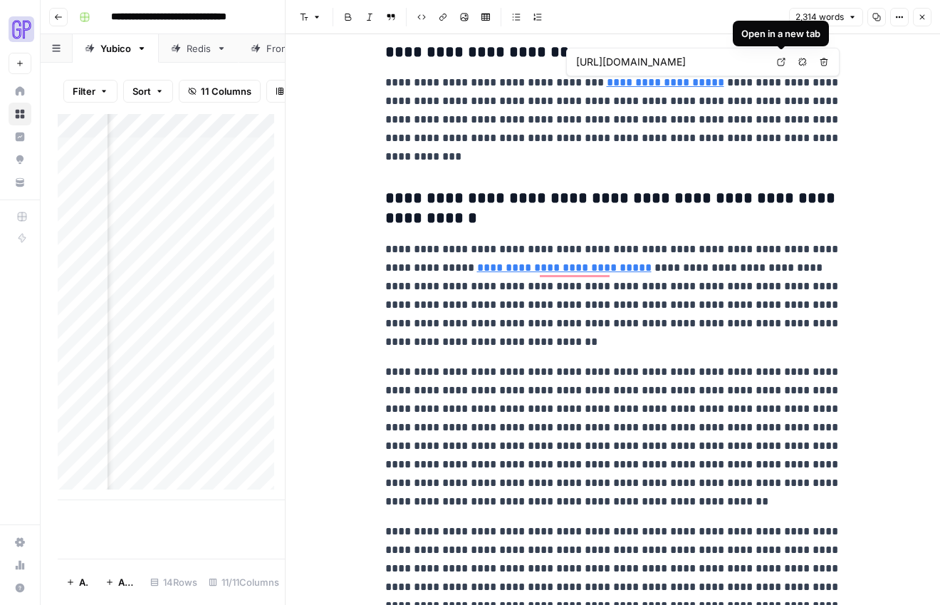
click at [781, 61] on icon at bounding box center [782, 62] width 8 height 8
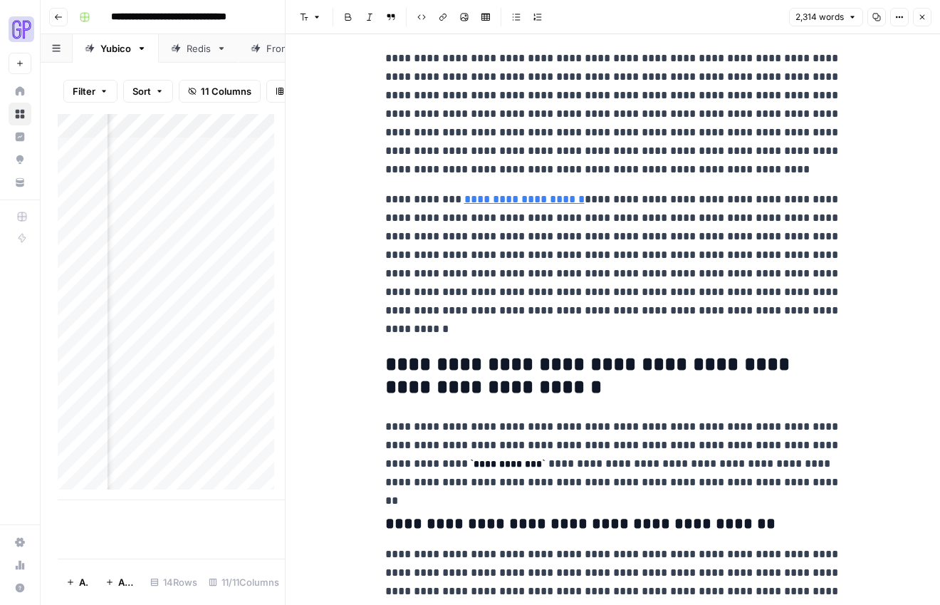
scroll to position [1537, 0]
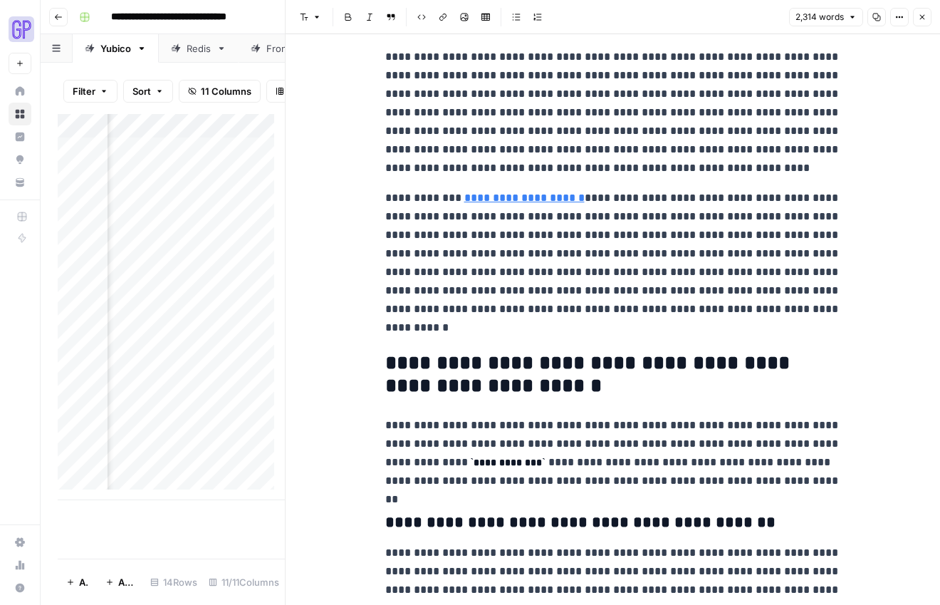
click at [501, 201] on link "**********" at bounding box center [524, 197] width 120 height 11
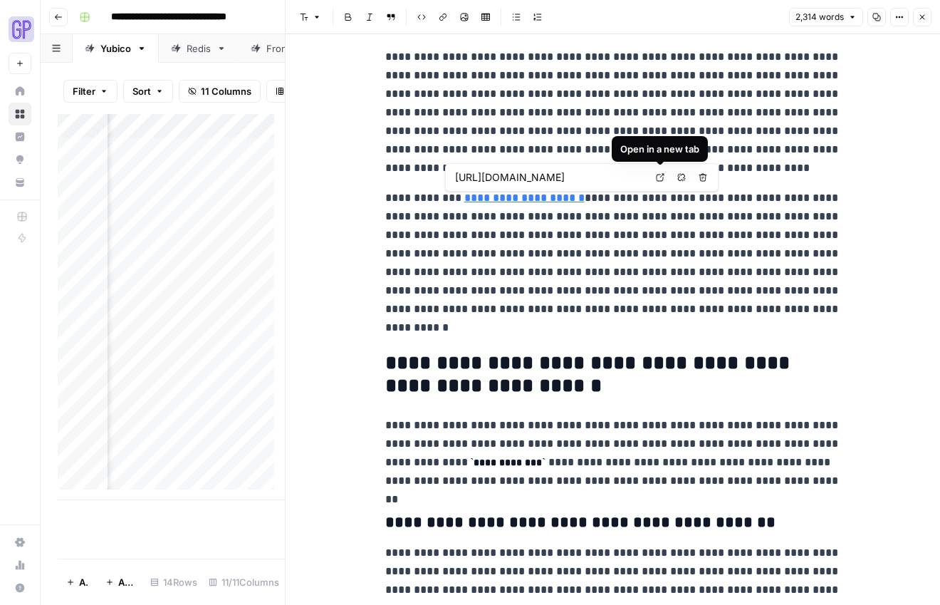
click at [660, 175] on icon at bounding box center [660, 177] width 9 height 9
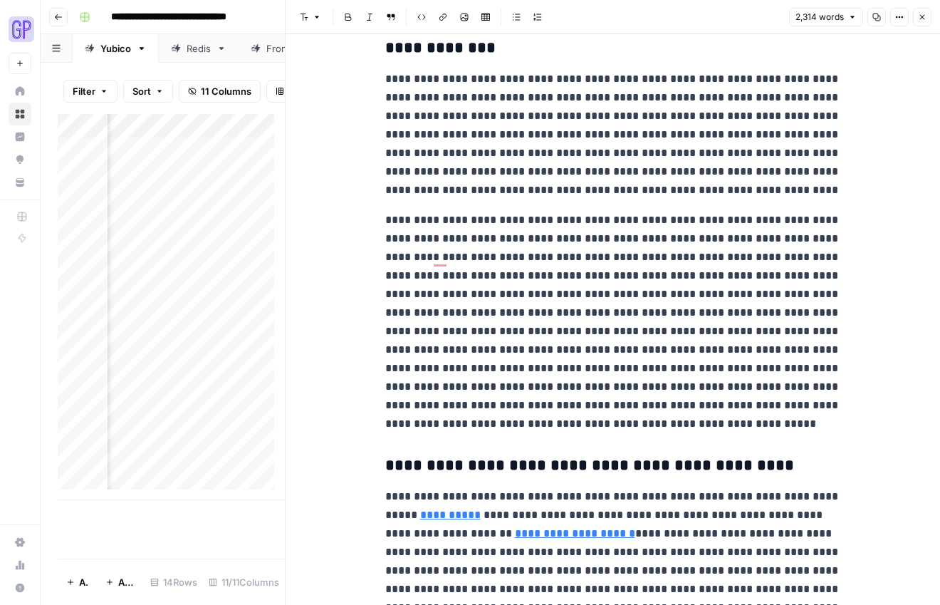
scroll to position [2737, 0]
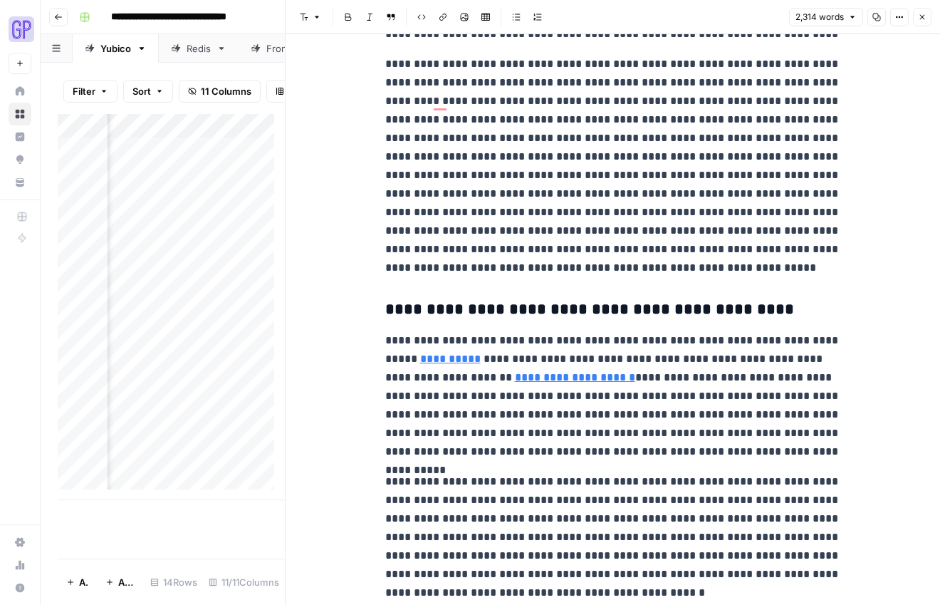
click at [393, 366] on p "**********" at bounding box center [613, 396] width 456 height 130
type input "[URL][DOMAIN_NAME]"
click at [426, 360] on link "**********" at bounding box center [450, 358] width 61 height 11
click at [587, 336] on icon at bounding box center [586, 337] width 9 height 9
type input "[URL][DOMAIN_NAME]"
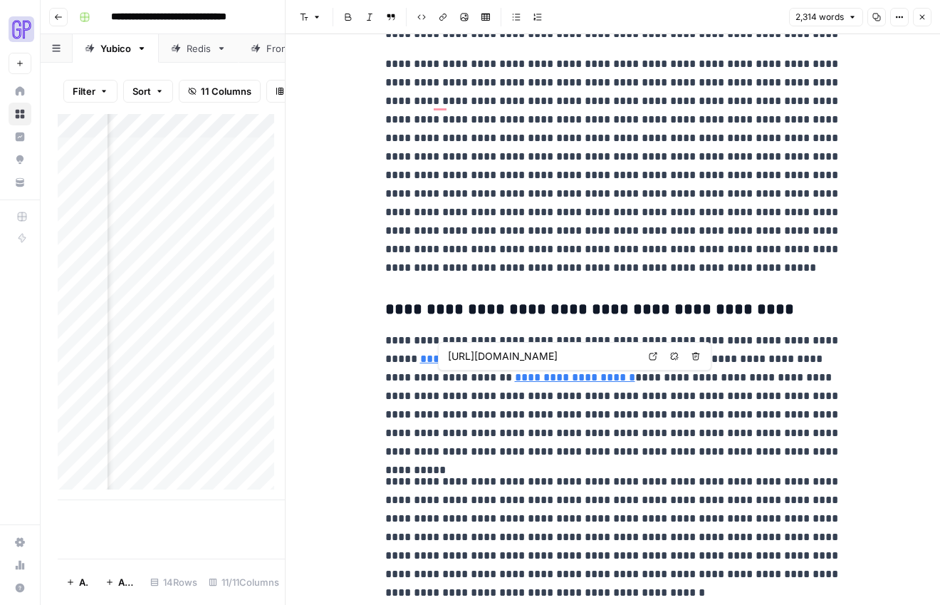
click at [653, 356] on icon at bounding box center [653, 356] width 9 height 9
type input "[URL][DOMAIN_NAME]"
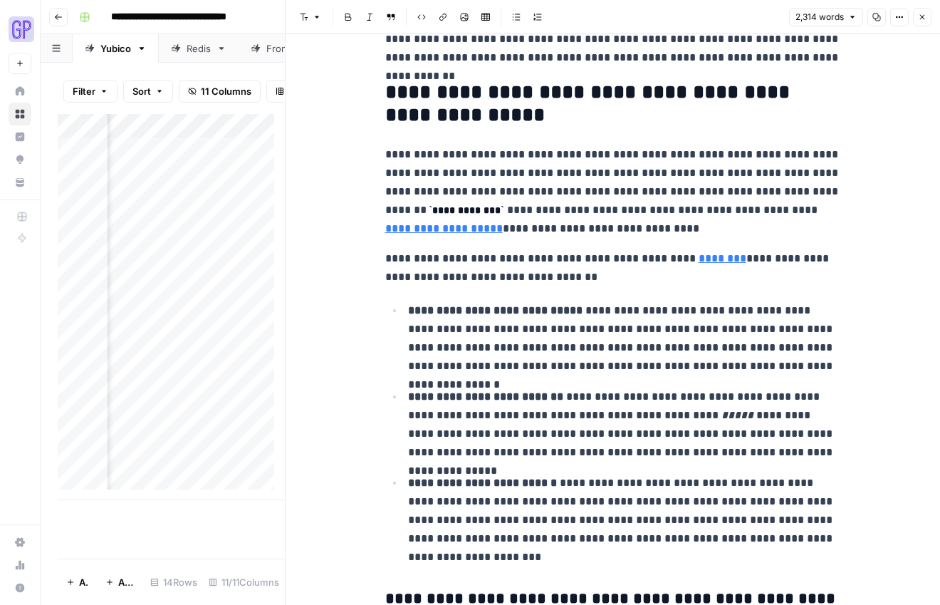
click at [503, 223] on link "**********" at bounding box center [443, 228] width 117 height 11
click at [392, 224] on link "**********" at bounding box center [443, 228] width 117 height 11
click at [385, 234] on link "**********" at bounding box center [443, 228] width 117 height 11
click at [397, 230] on link "**********" at bounding box center [443, 228] width 117 height 11
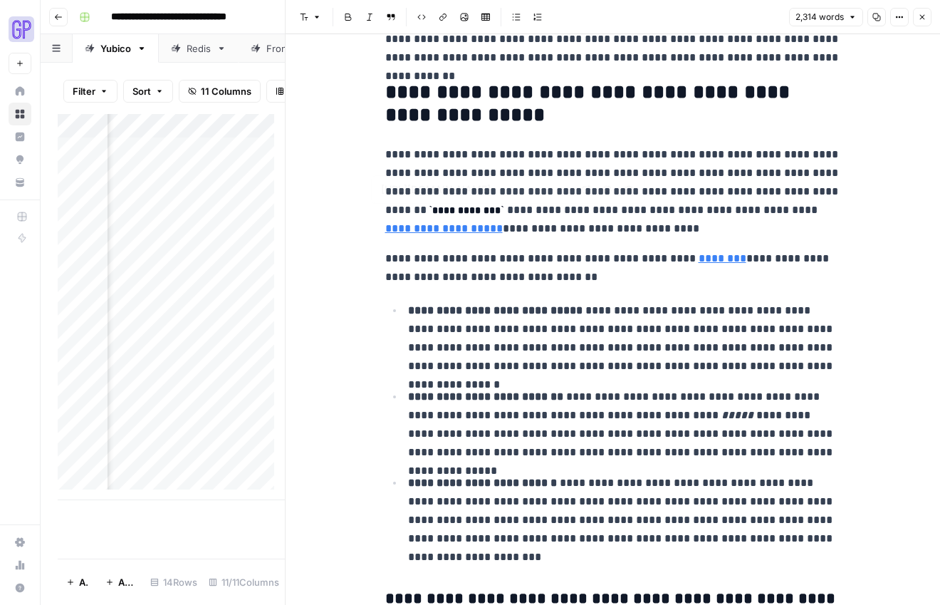
click at [798, 218] on p "**********" at bounding box center [613, 191] width 456 height 93
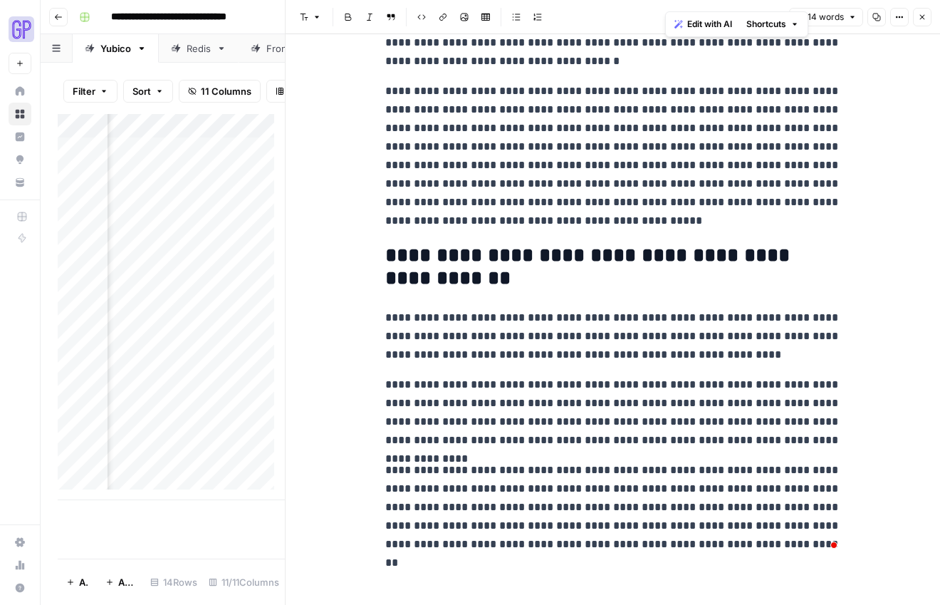
scroll to position [4309, 0]
